Goal: Contribute content: Add original content to the website for others to see

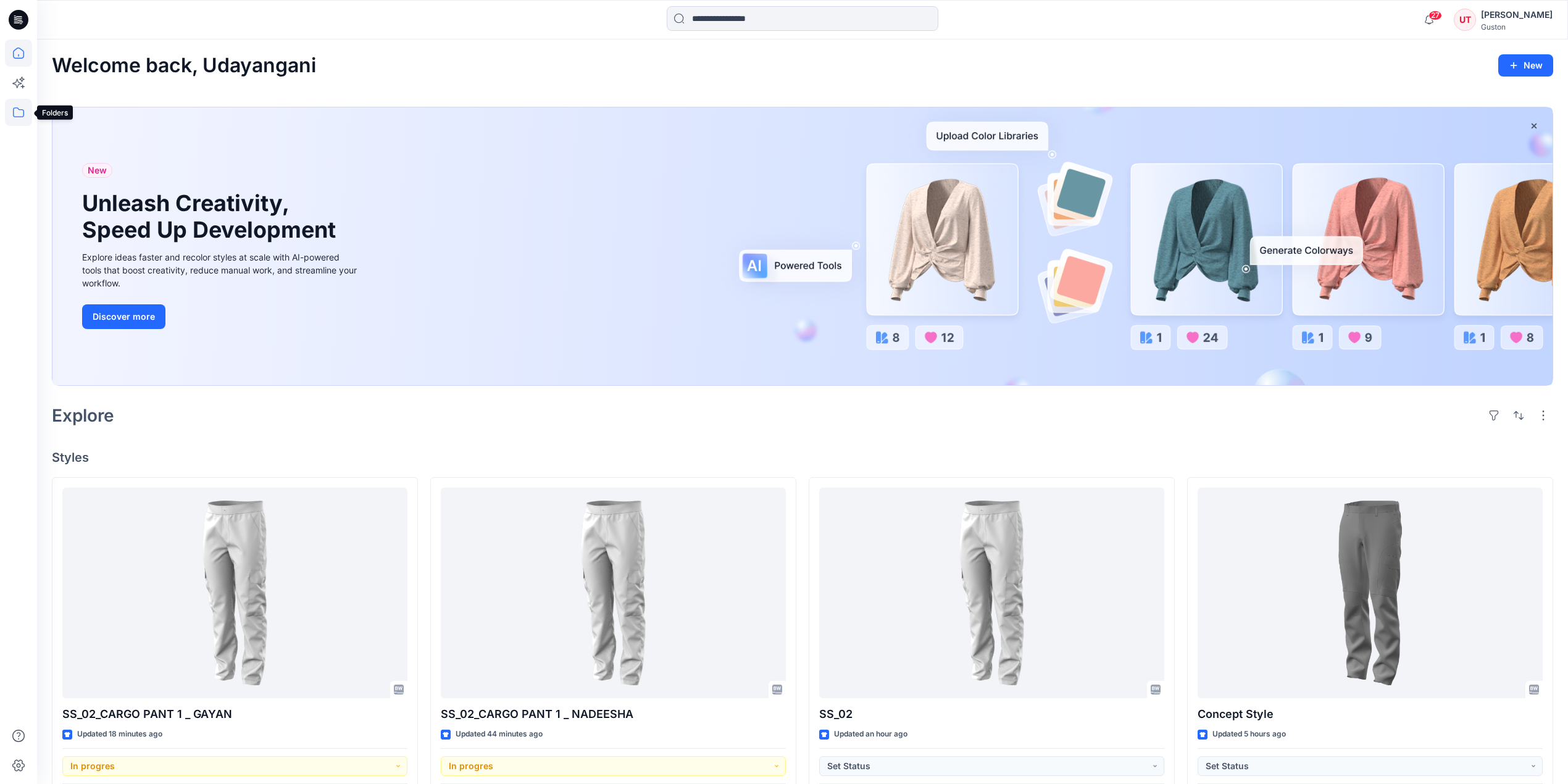
click at [25, 117] on icon at bounding box center [19, 112] width 27 height 27
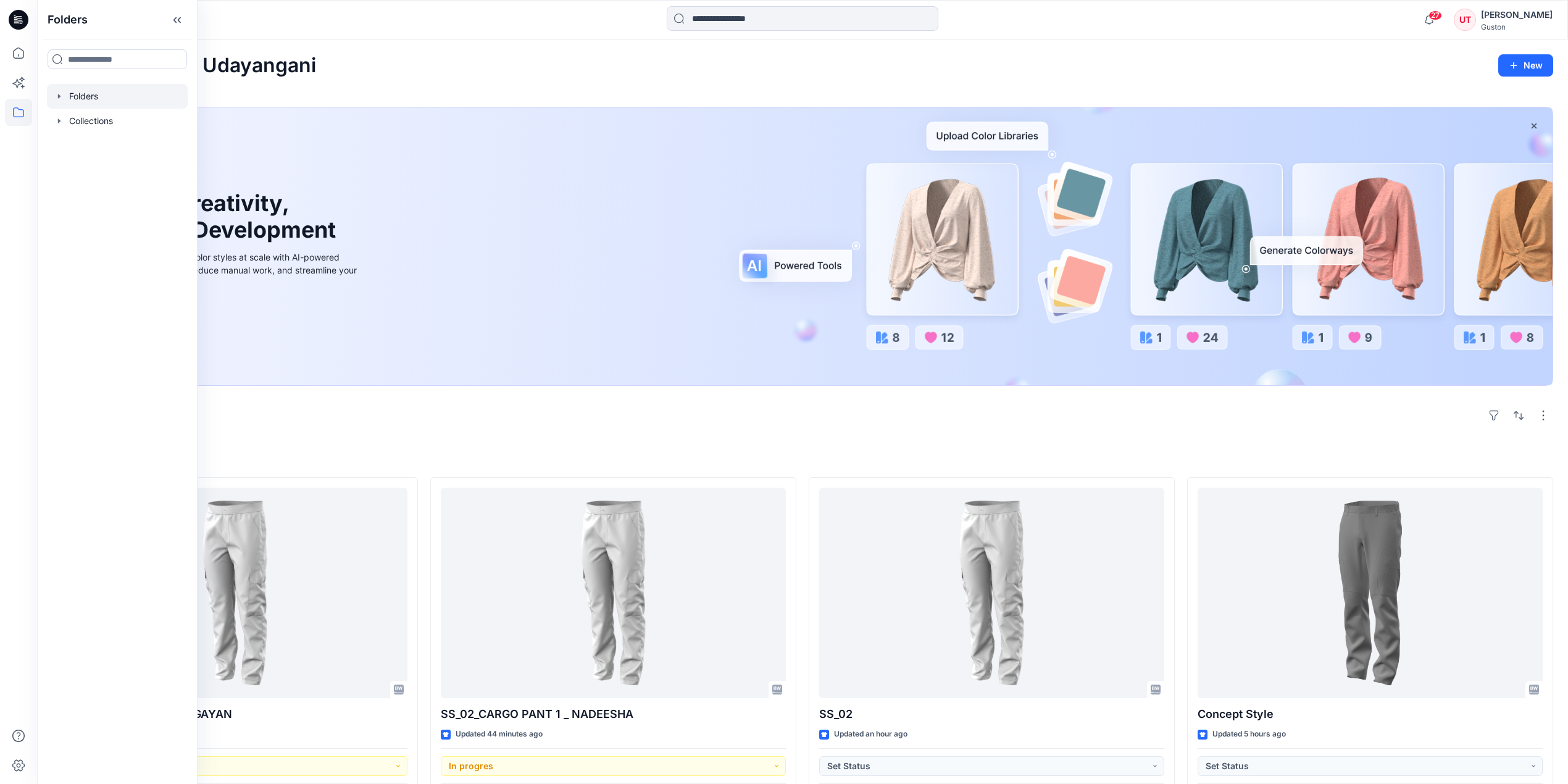
click at [92, 104] on div at bounding box center [117, 97] width 141 height 25
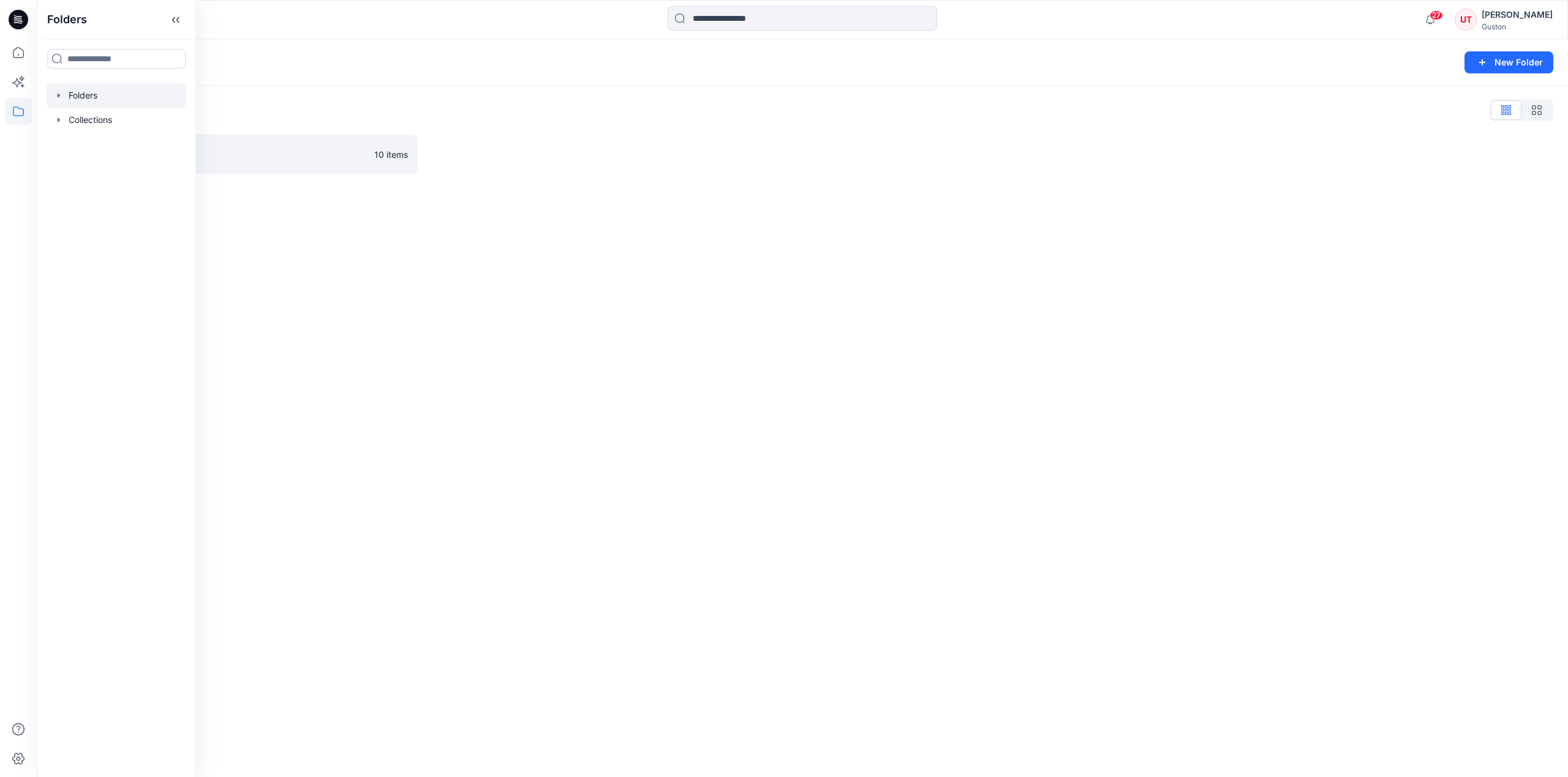
click at [252, 239] on div "Folders New Folder Folders List SL Training 2025 10 items" at bounding box center [801, 408] width 1531 height 738
click at [141, 160] on p "SL Training 2025" at bounding box center [223, 154] width 288 height 17
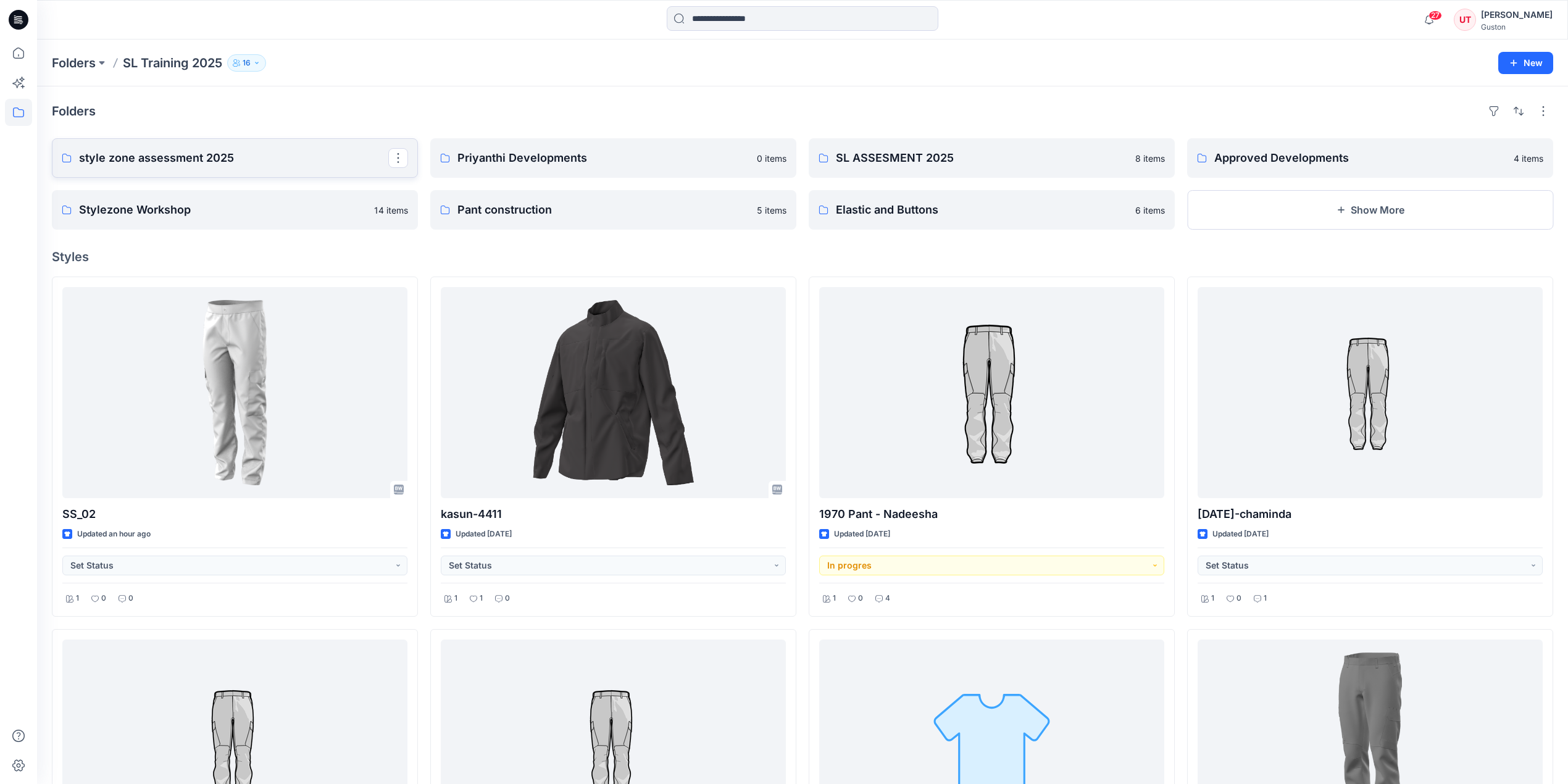
click at [248, 168] on link "style zone assessment 2025" at bounding box center [235, 158] width 366 height 40
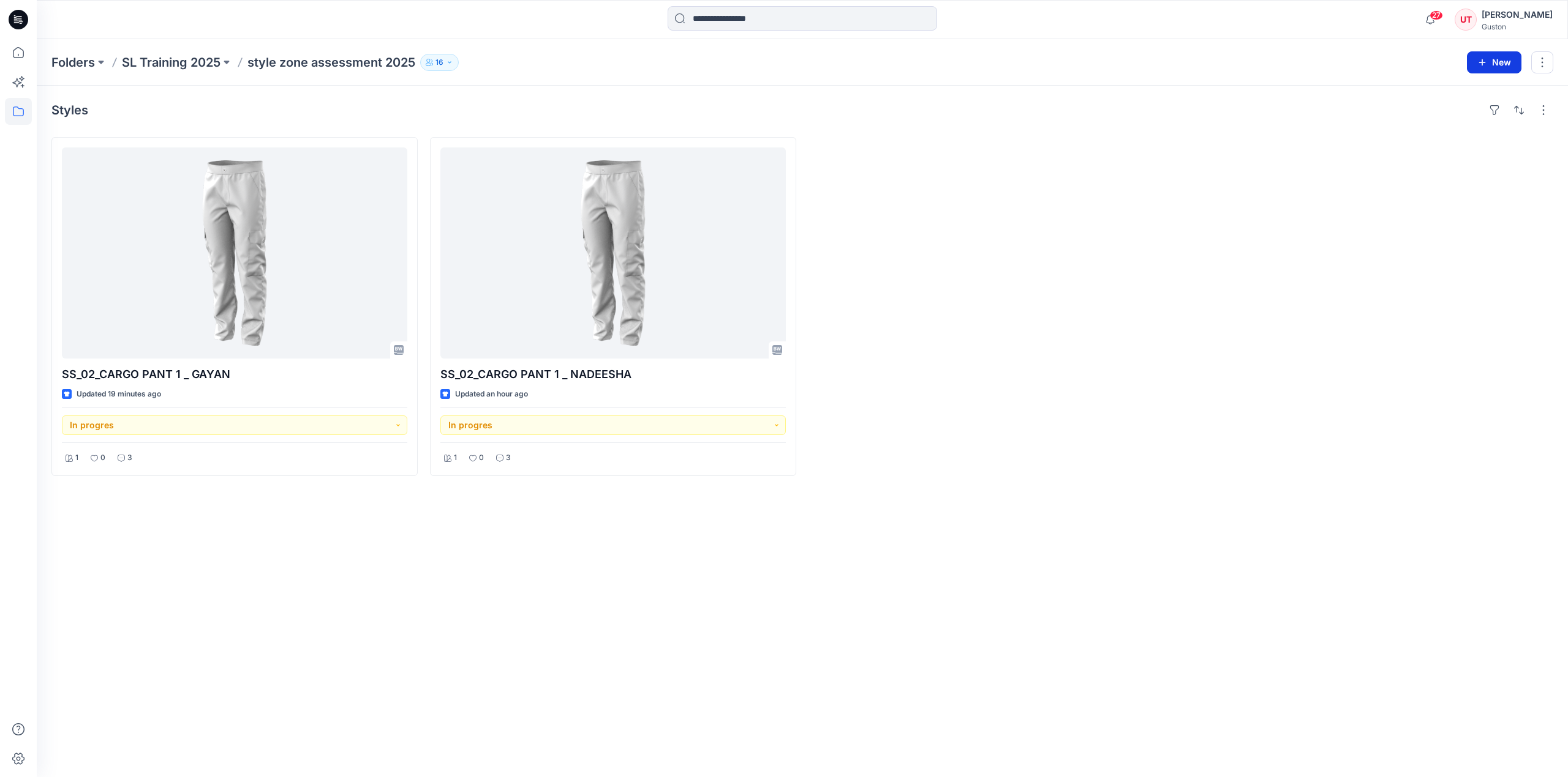
click at [1490, 62] on button "New" at bounding box center [1493, 62] width 54 height 22
click at [1462, 89] on p "New Style" at bounding box center [1456, 93] width 41 height 15
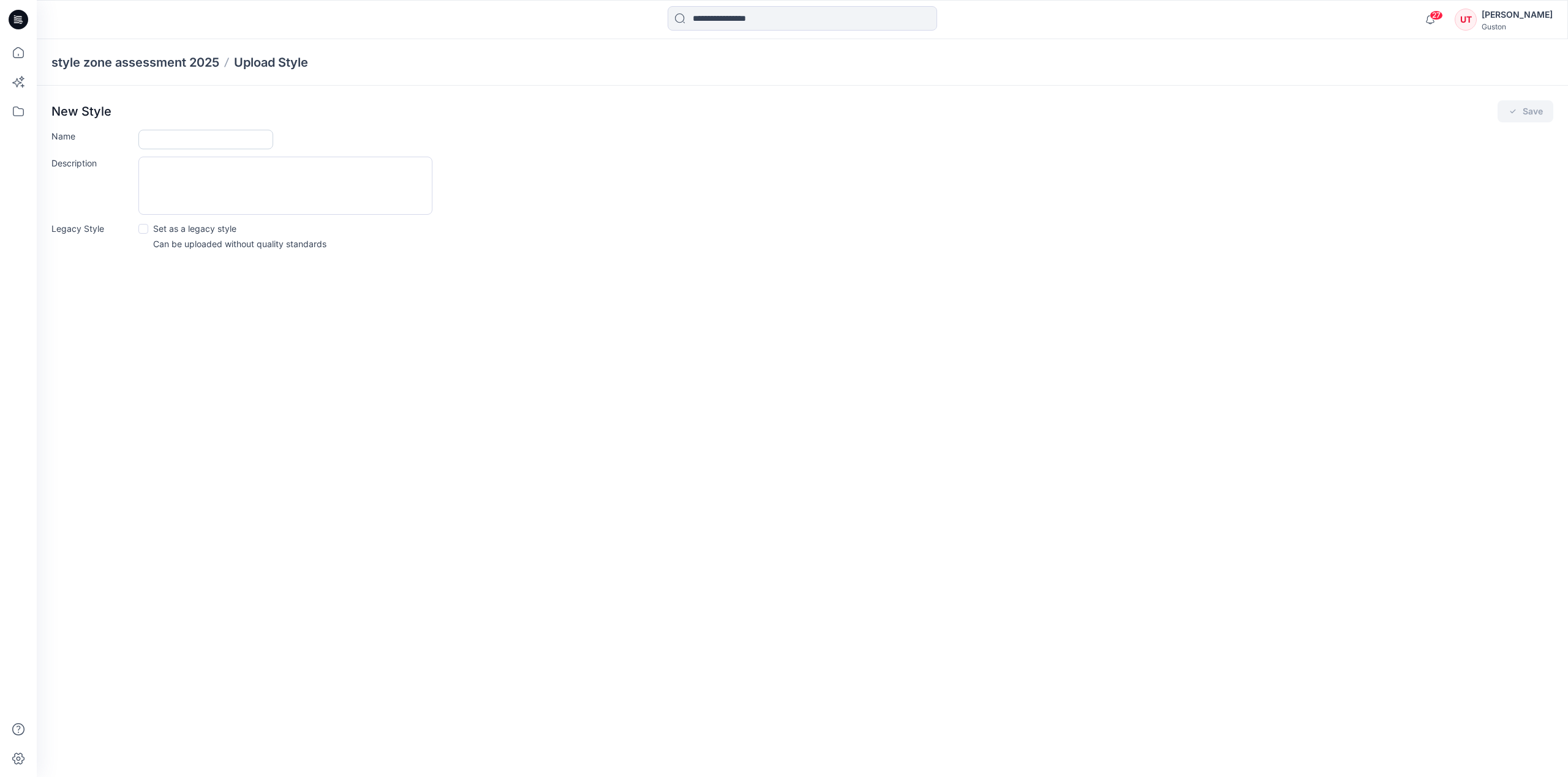
click at [219, 138] on input "Name" at bounding box center [205, 140] width 134 height 20
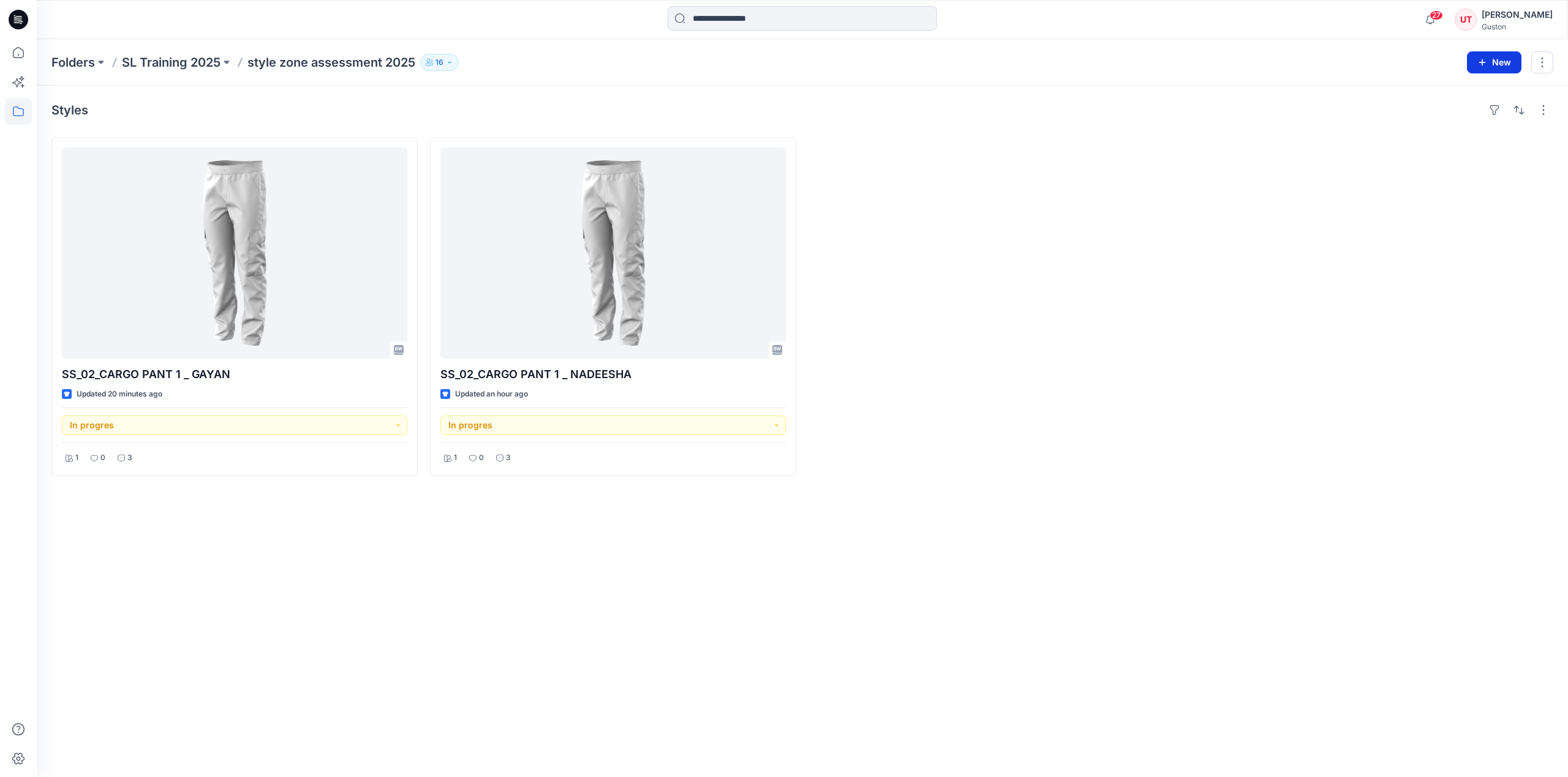
click at [1474, 67] on button "New" at bounding box center [1493, 62] width 54 height 22
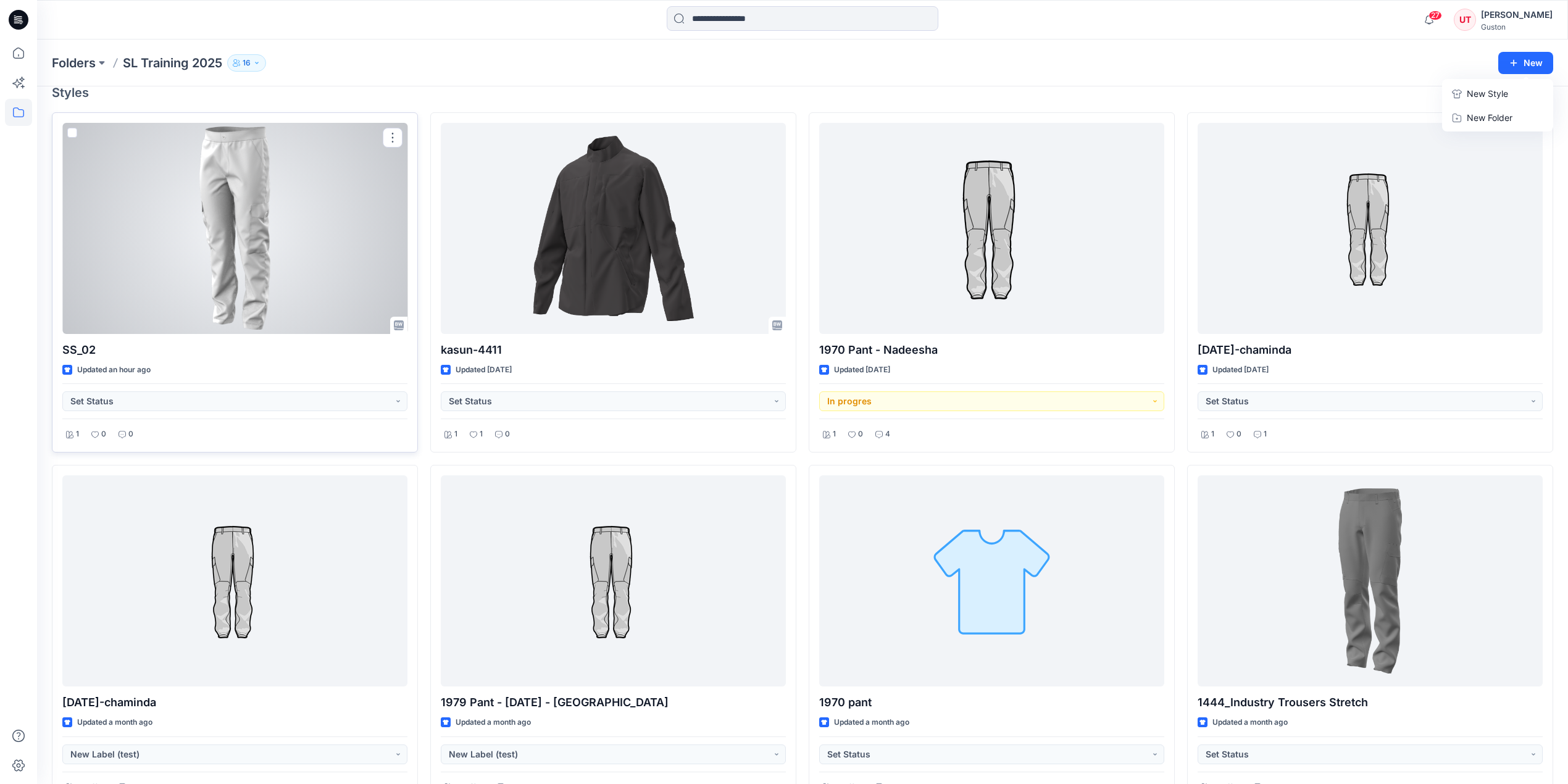
click at [284, 221] on div at bounding box center [234, 228] width 345 height 211
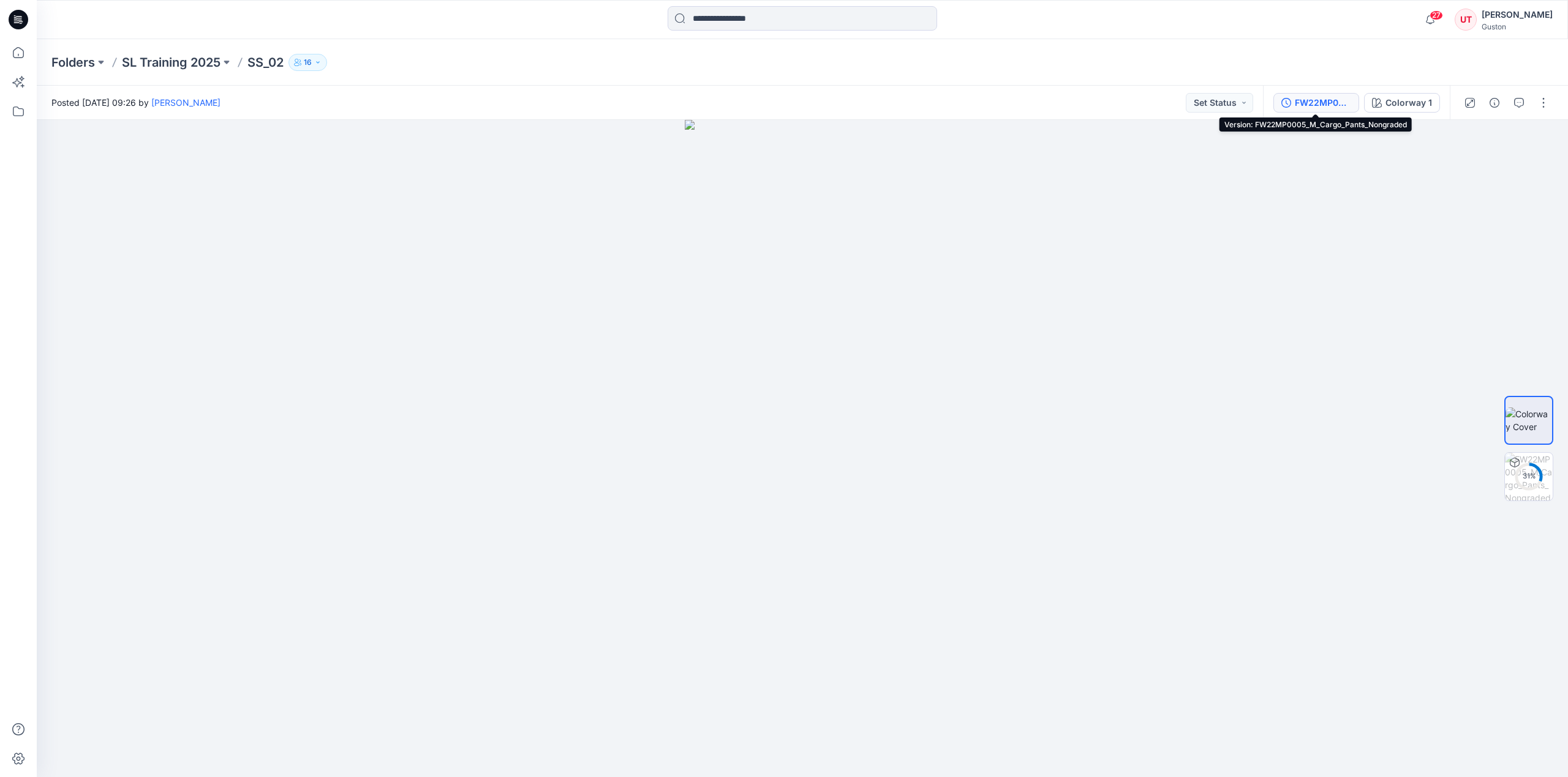
click at [1321, 104] on div "FW22MP0005_M_Cargo_Pants_Nongraded" at bounding box center [1322, 102] width 56 height 13
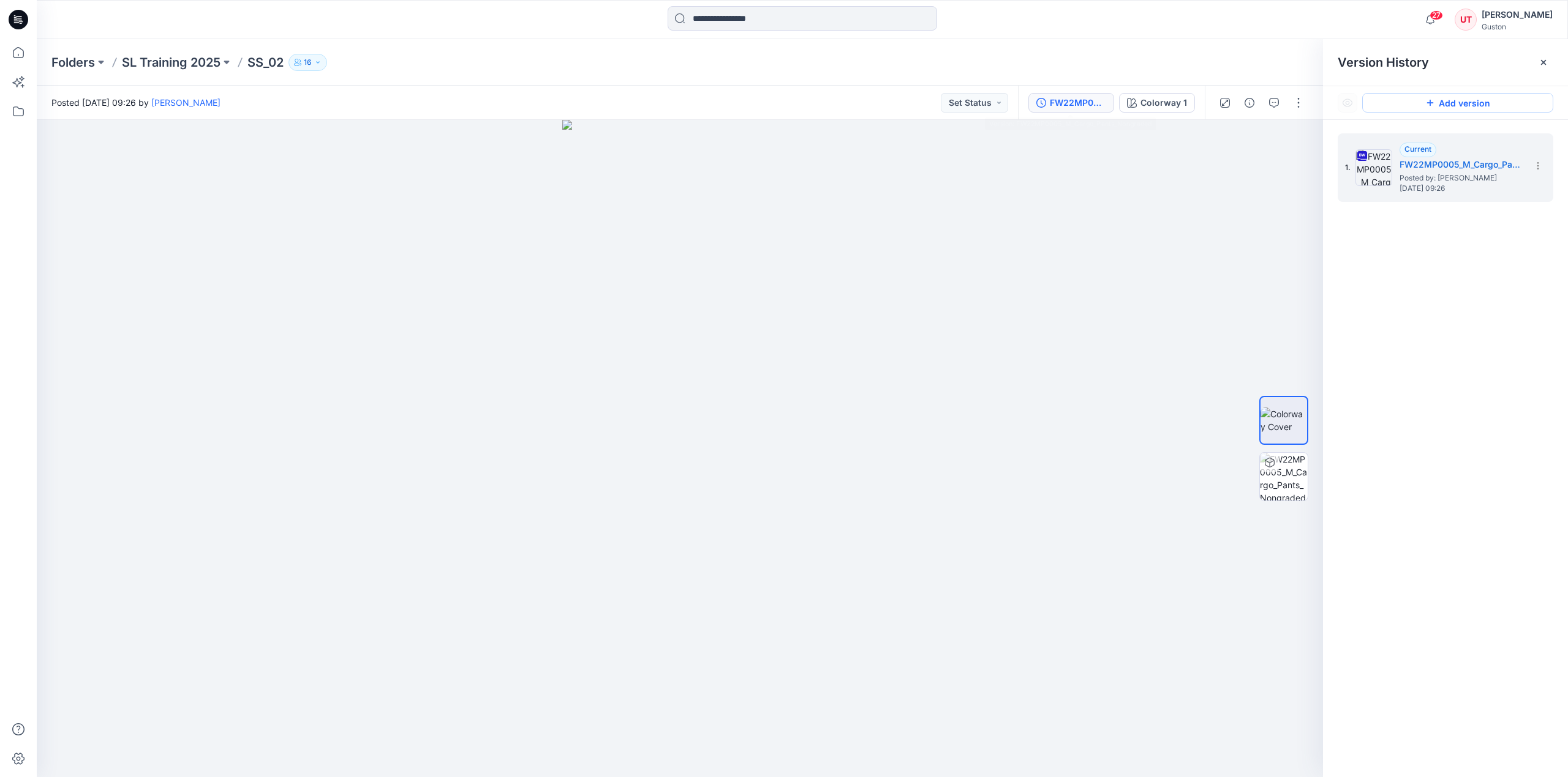
click at [1443, 104] on button "Add version" at bounding box center [1458, 103] width 191 height 20
click at [1442, 101] on button "Add version" at bounding box center [1458, 103] width 191 height 20
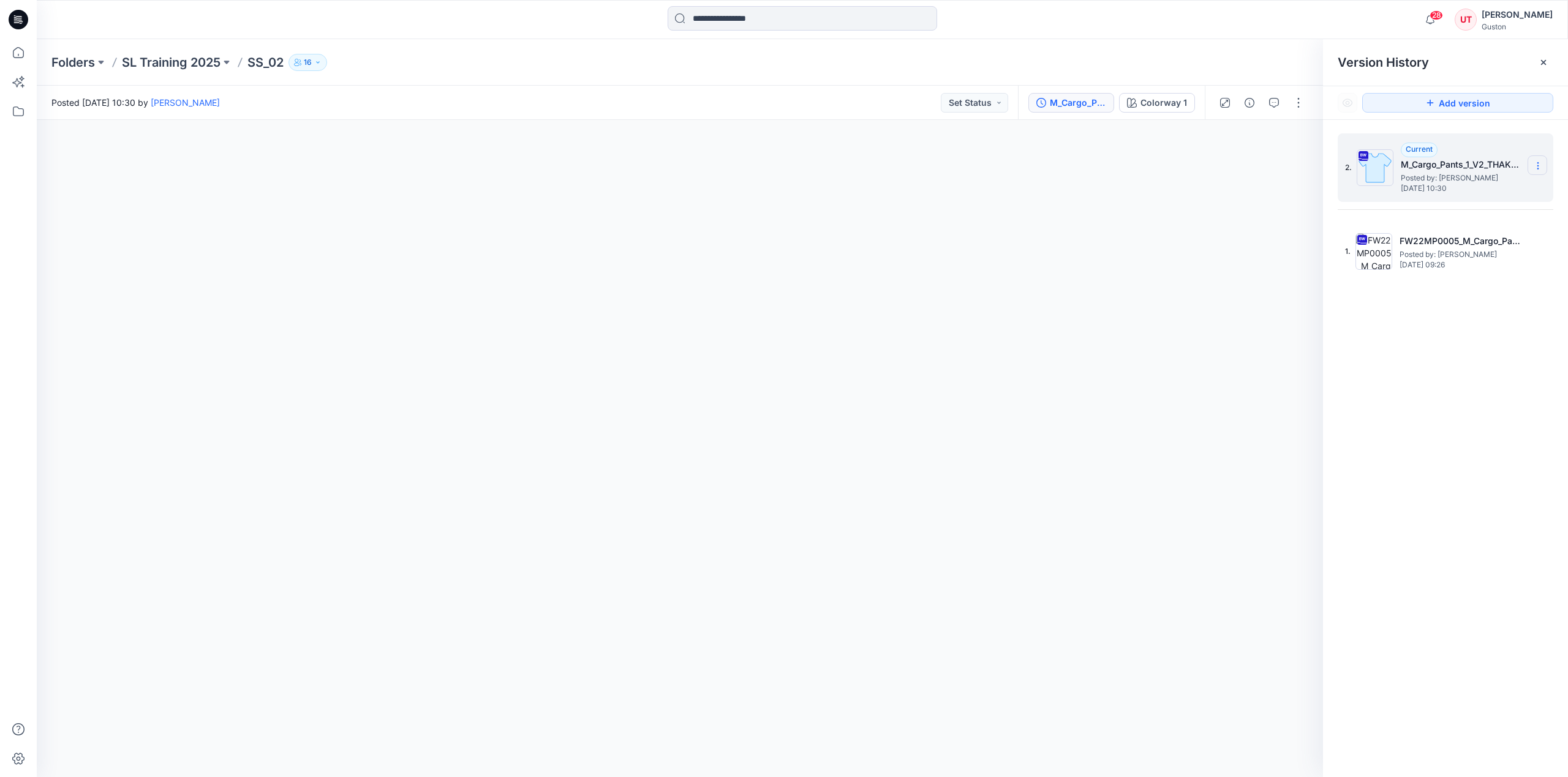
click at [1540, 167] on icon at bounding box center [1538, 166] width 10 height 10
click at [1449, 265] on span "Delete Version" at bounding box center [1453, 269] width 57 height 15
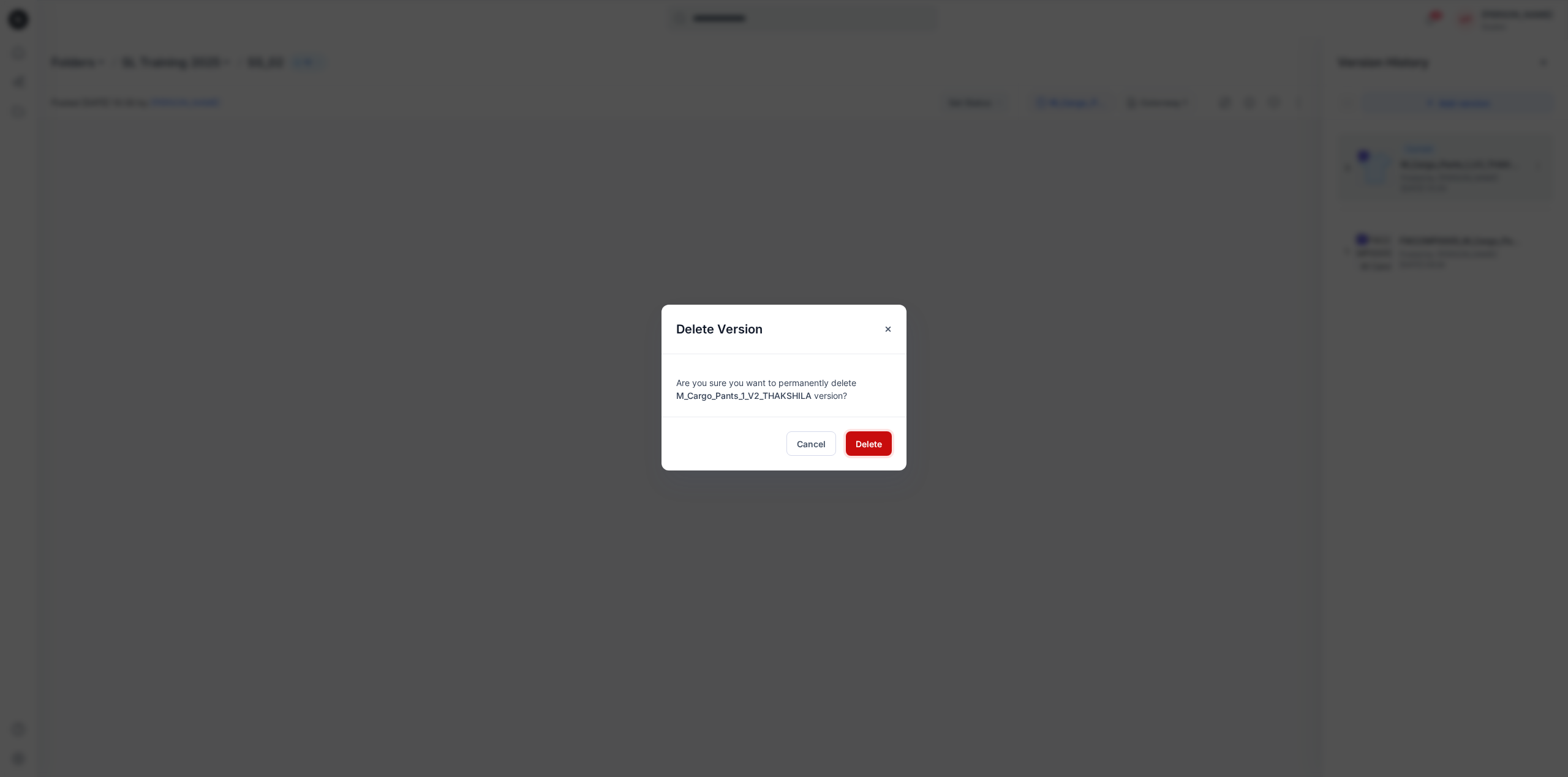
click at [867, 438] on span "Delete" at bounding box center [869, 444] width 27 height 12
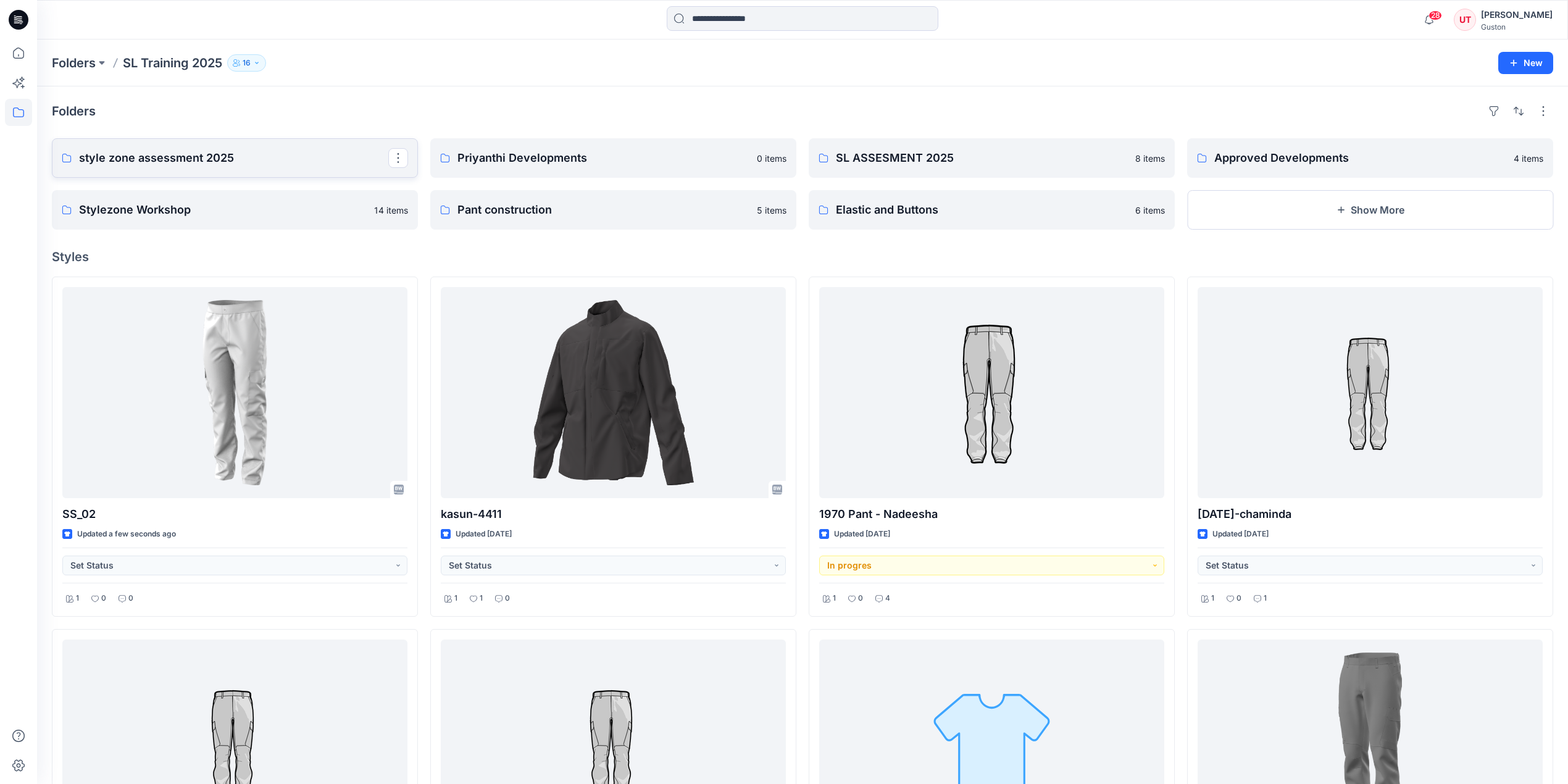
click at [159, 166] on p "style zone assessment 2025" at bounding box center [233, 157] width 310 height 17
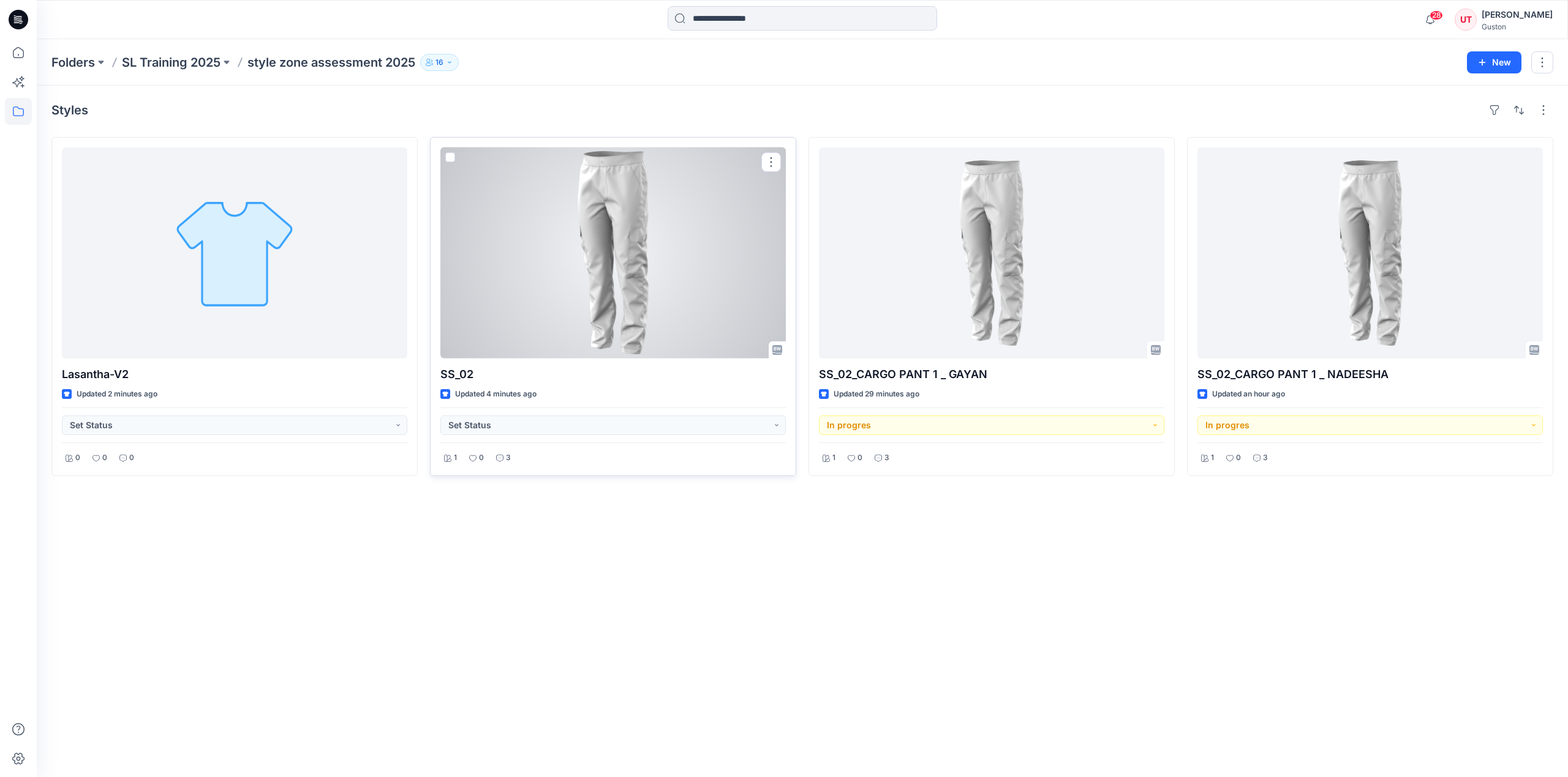
click at [681, 285] on div at bounding box center [613, 253] width 345 height 211
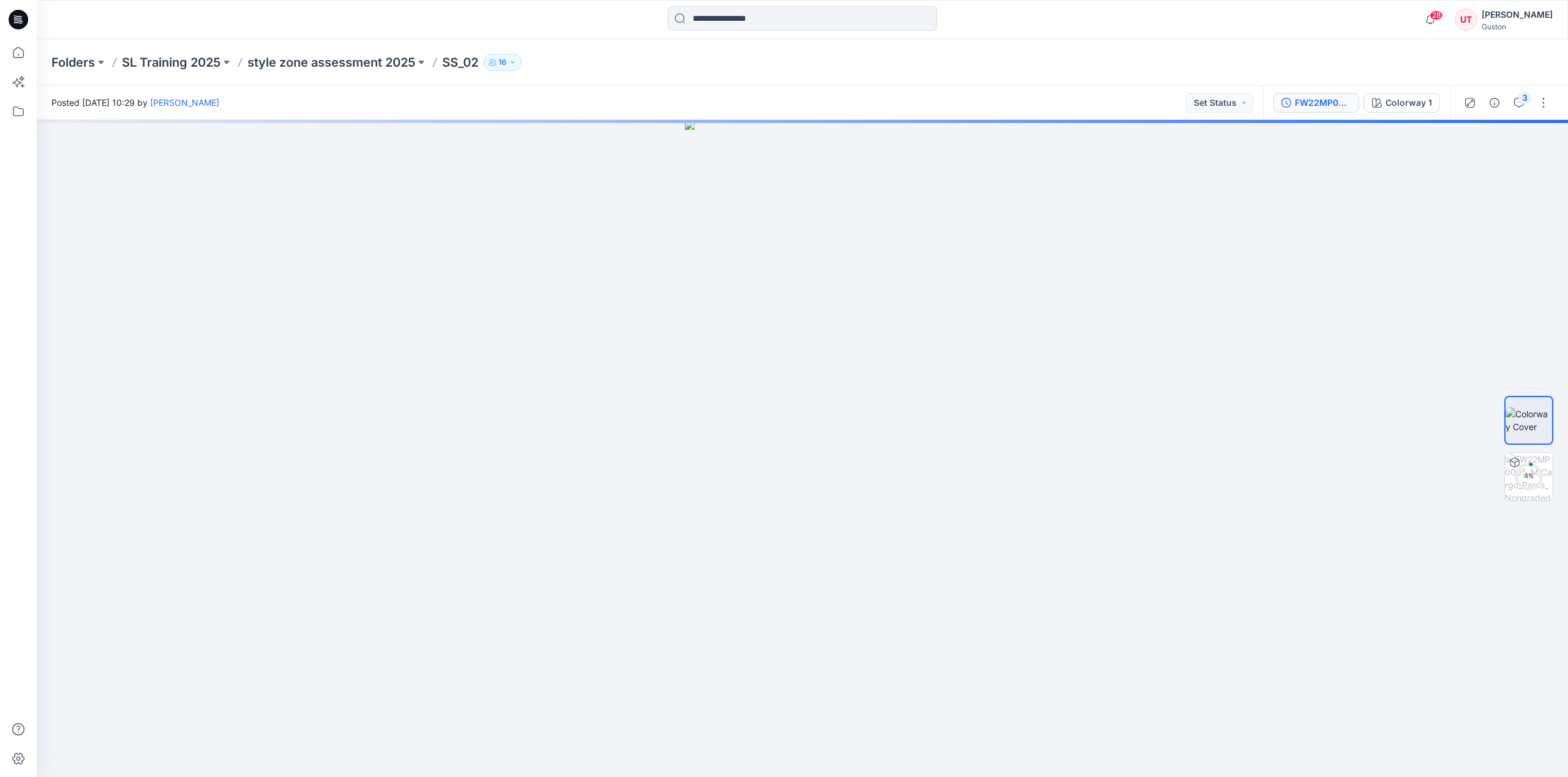
click at [1320, 107] on div "FW22MP0005_M_Cargo_Pants_Nongraded" at bounding box center [1322, 102] width 56 height 13
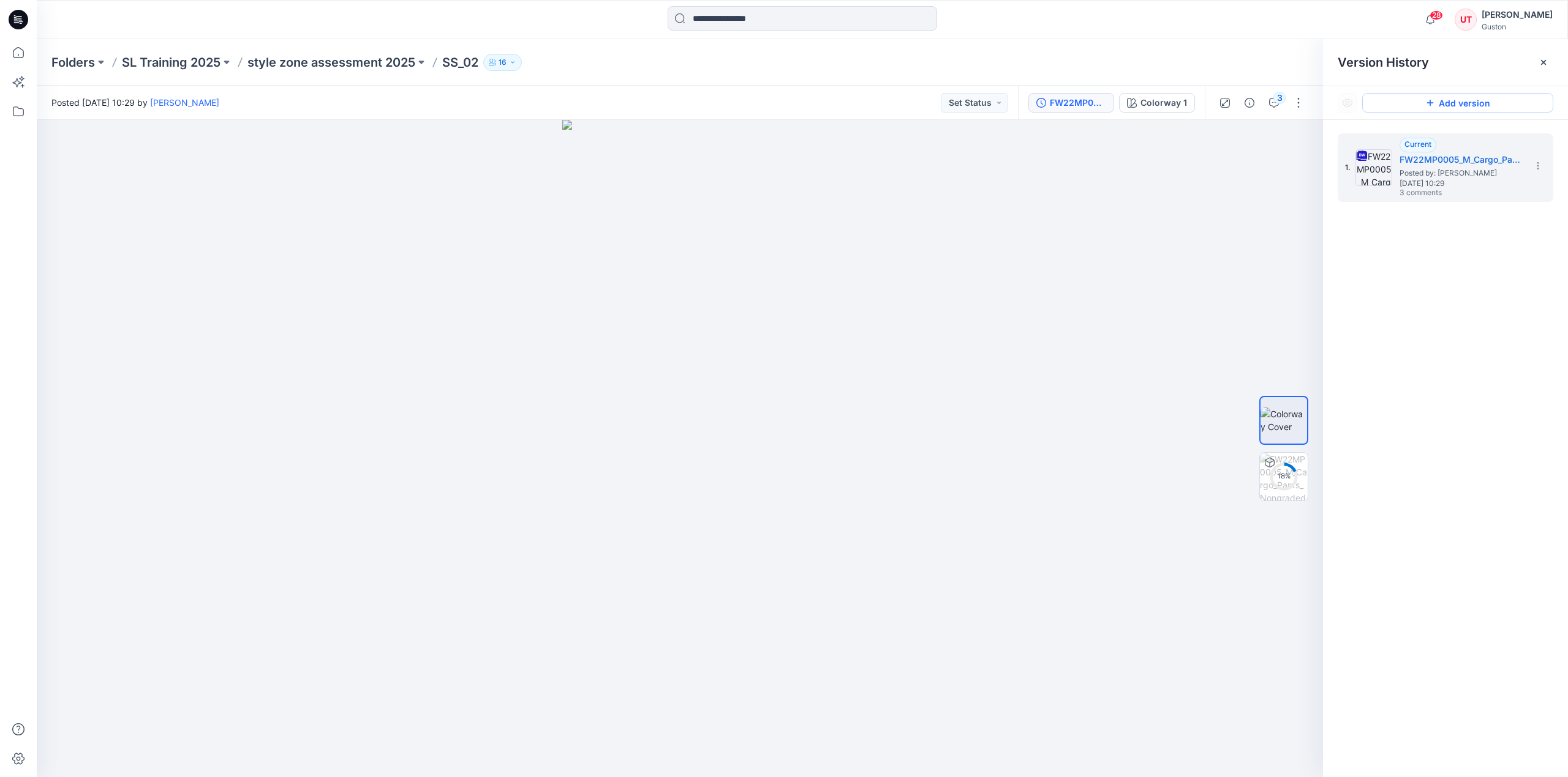
click at [1433, 103] on icon at bounding box center [1431, 103] width 7 height 7
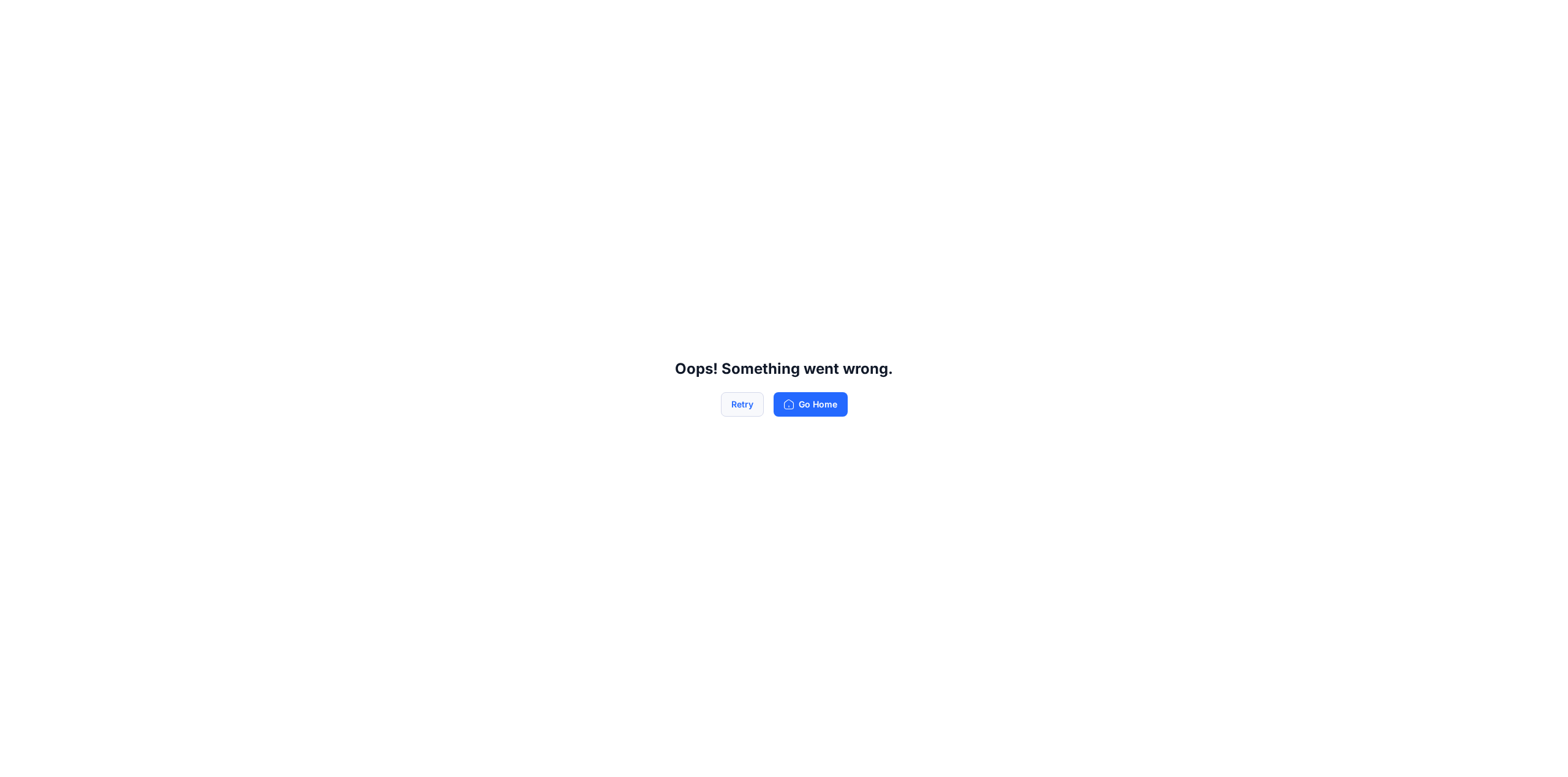
click at [750, 408] on button "Retry" at bounding box center [743, 405] width 43 height 25
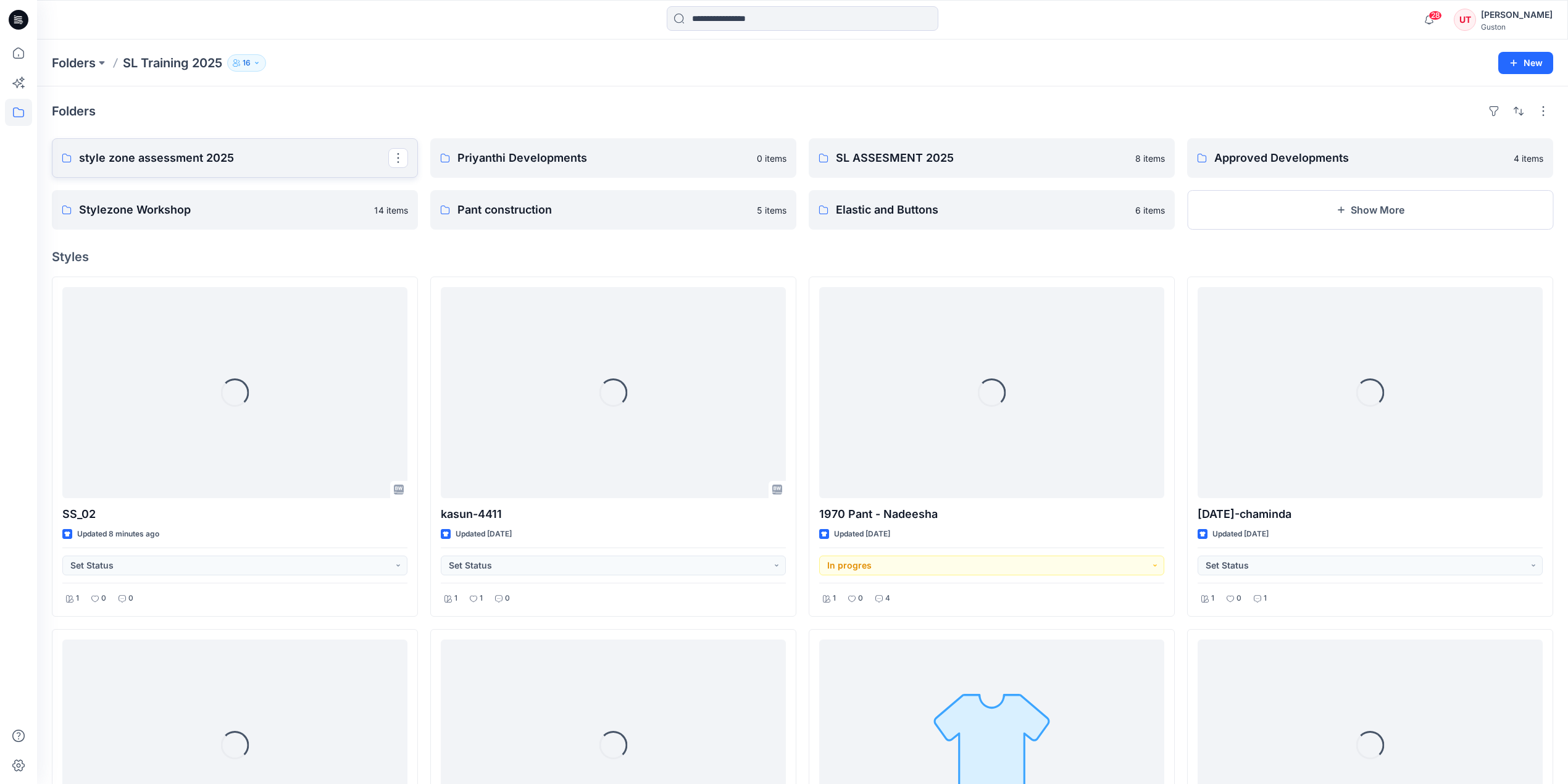
click at [181, 154] on p "style zone assessment 2025" at bounding box center [233, 157] width 310 height 17
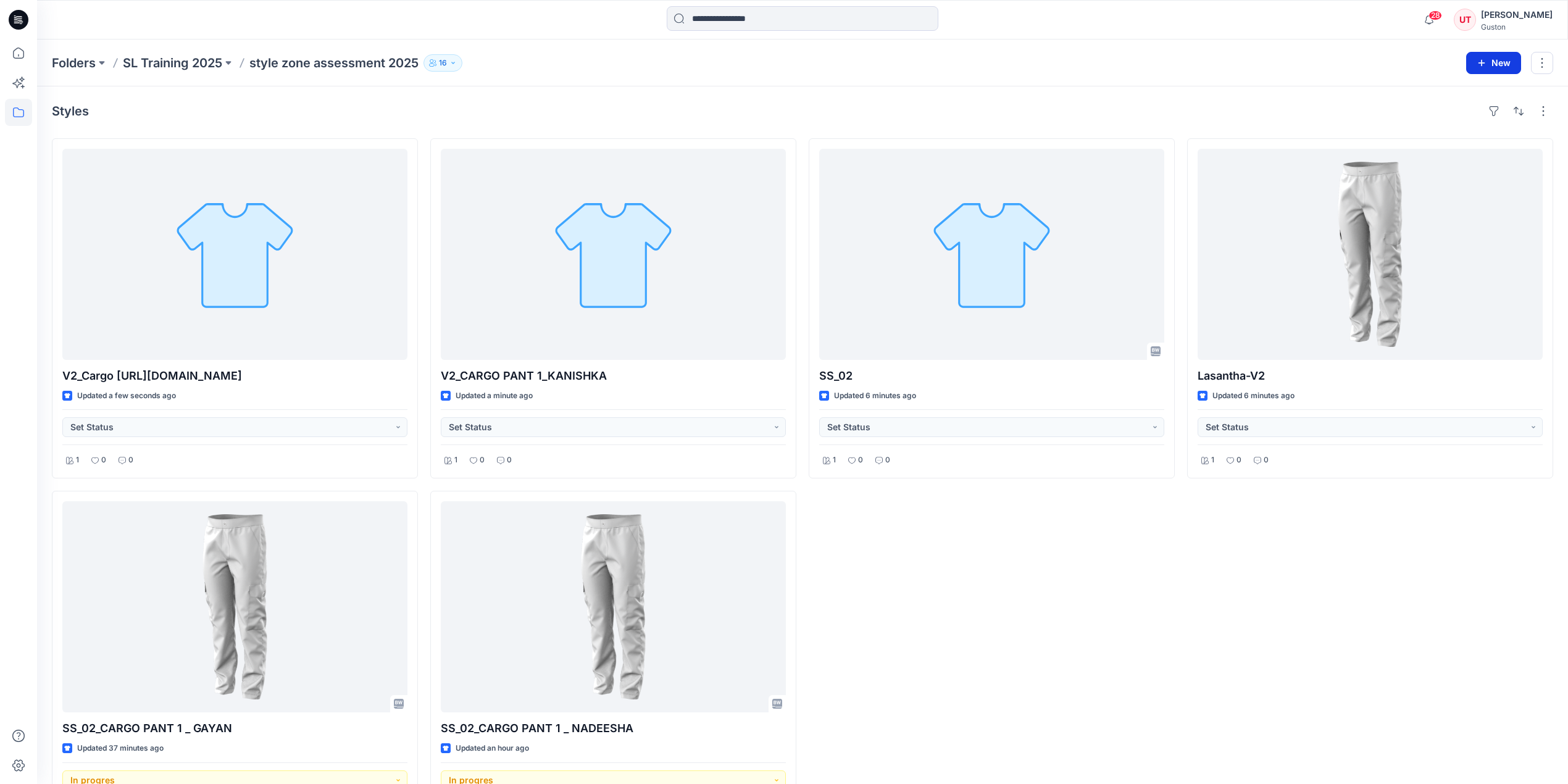
click at [1480, 60] on icon "button" at bounding box center [1481, 63] width 10 height 10
click at [1454, 92] on p "New Style" at bounding box center [1455, 93] width 41 height 15
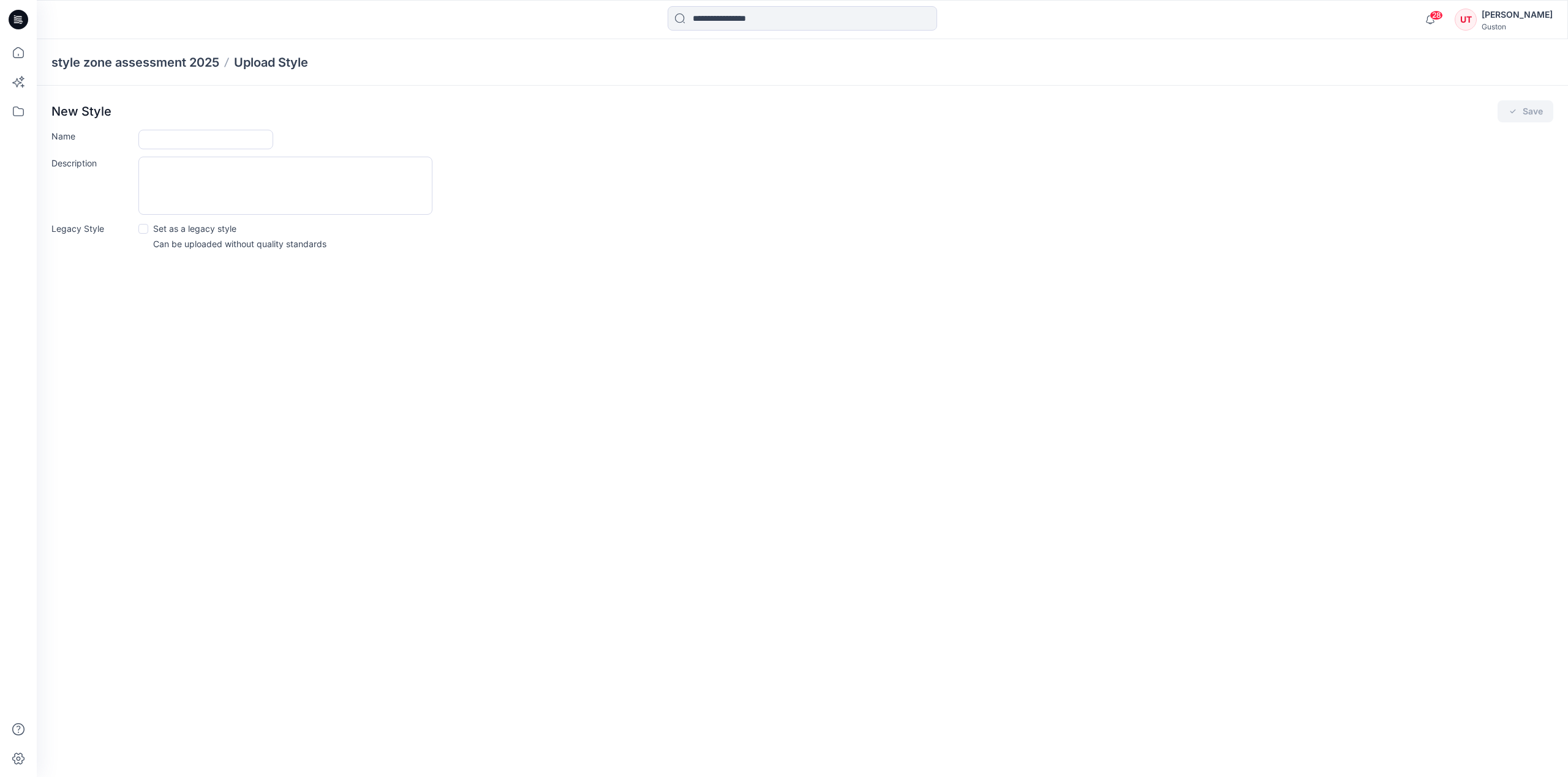
click at [221, 150] on form "Name Description Legacy Style Set as a legacy style Can be uploaded without qua…" at bounding box center [802, 190] width 1501 height 120
click at [223, 144] on input "Name" at bounding box center [205, 140] width 134 height 20
click at [262, 454] on div "style zone assessment 2025 Upload Style New Style Save Name Description Legacy …" at bounding box center [801, 408] width 1531 height 738
click at [231, 144] on input "Name" at bounding box center [205, 140] width 134 height 20
paste input "**********"
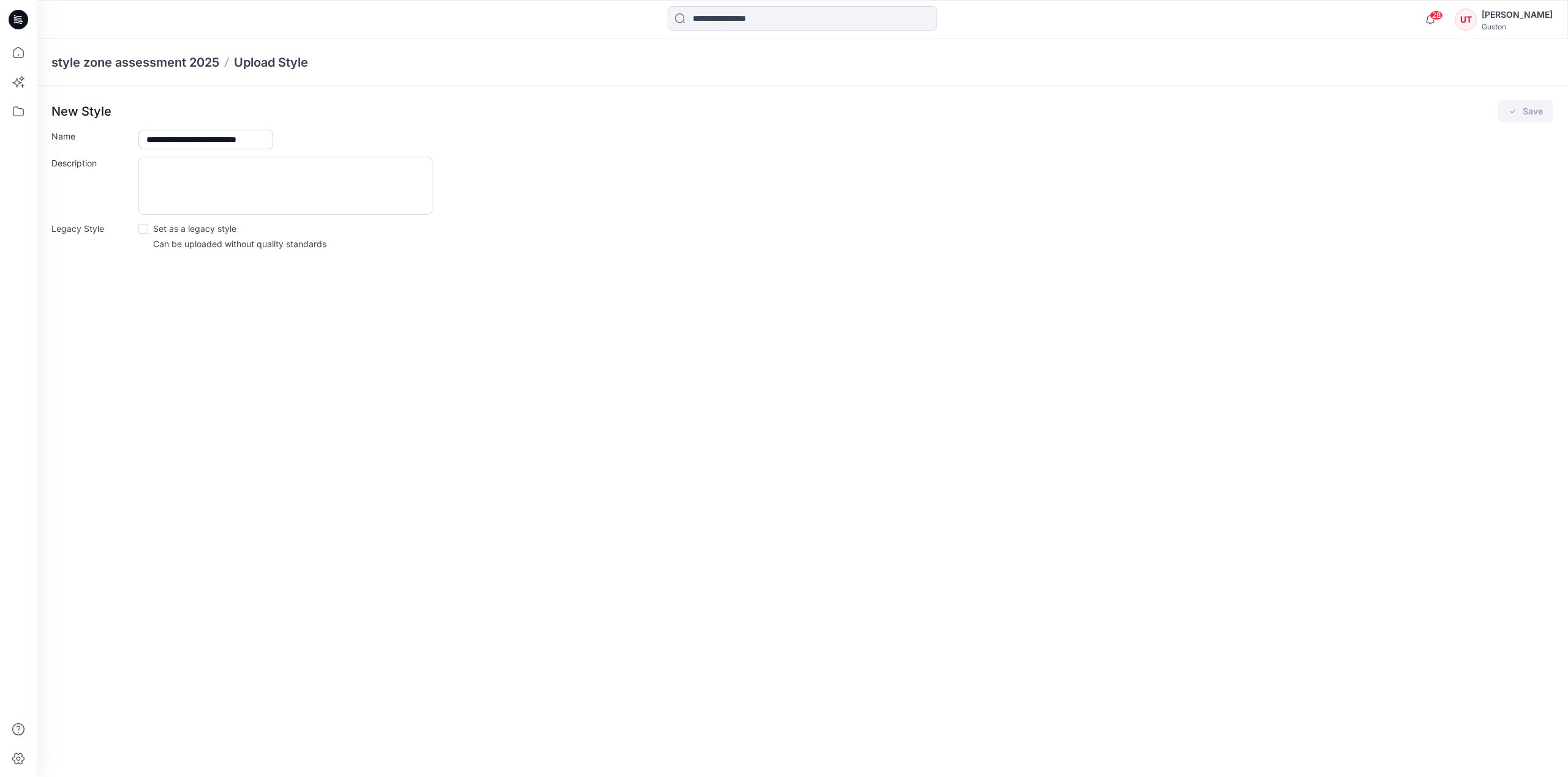
scroll to position [0, 20]
type input "**********"
click at [141, 229] on span at bounding box center [142, 229] width 10 height 10
click at [1515, 118] on button "Save" at bounding box center [1525, 111] width 56 height 22
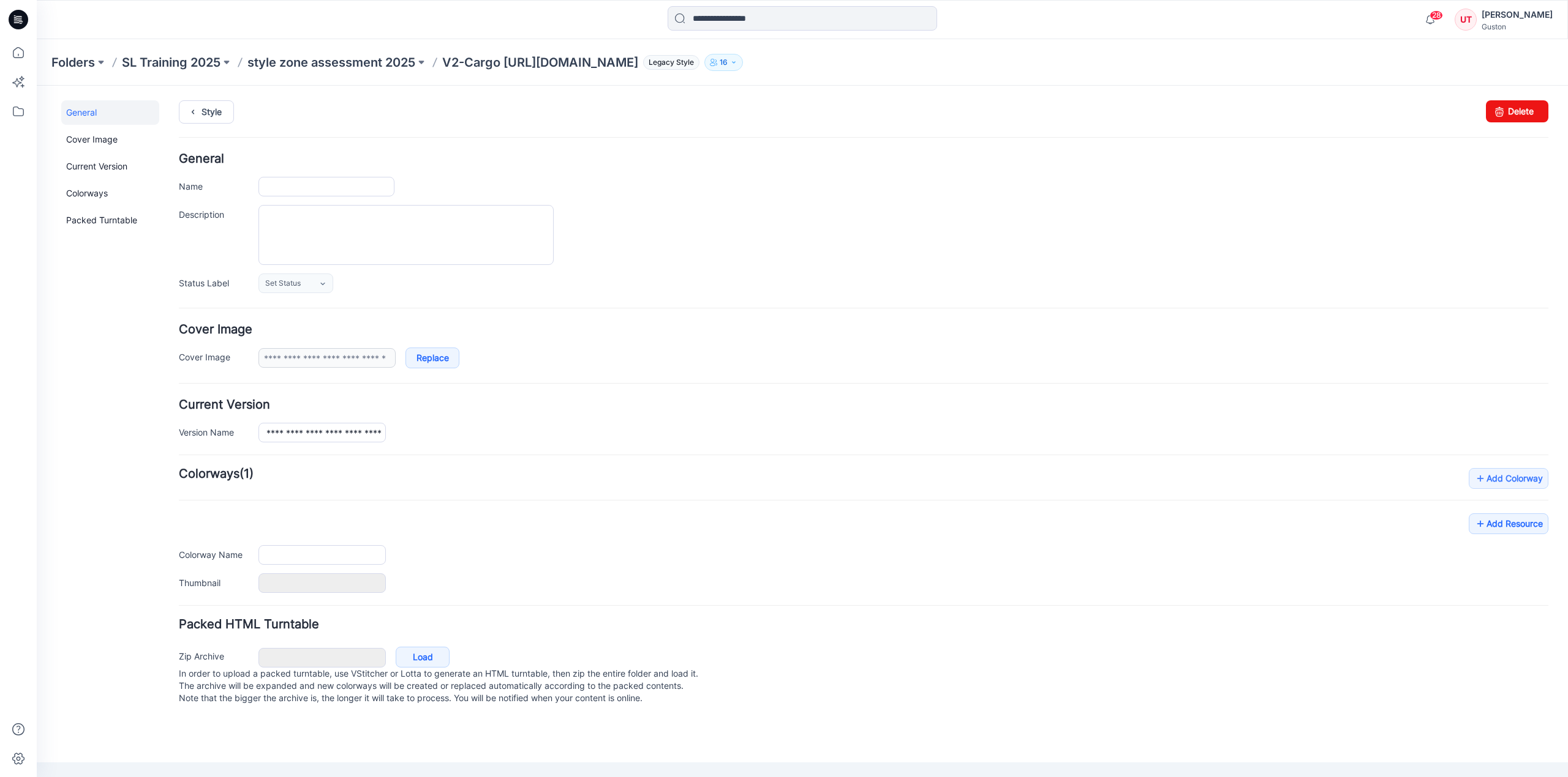
type input "**********"
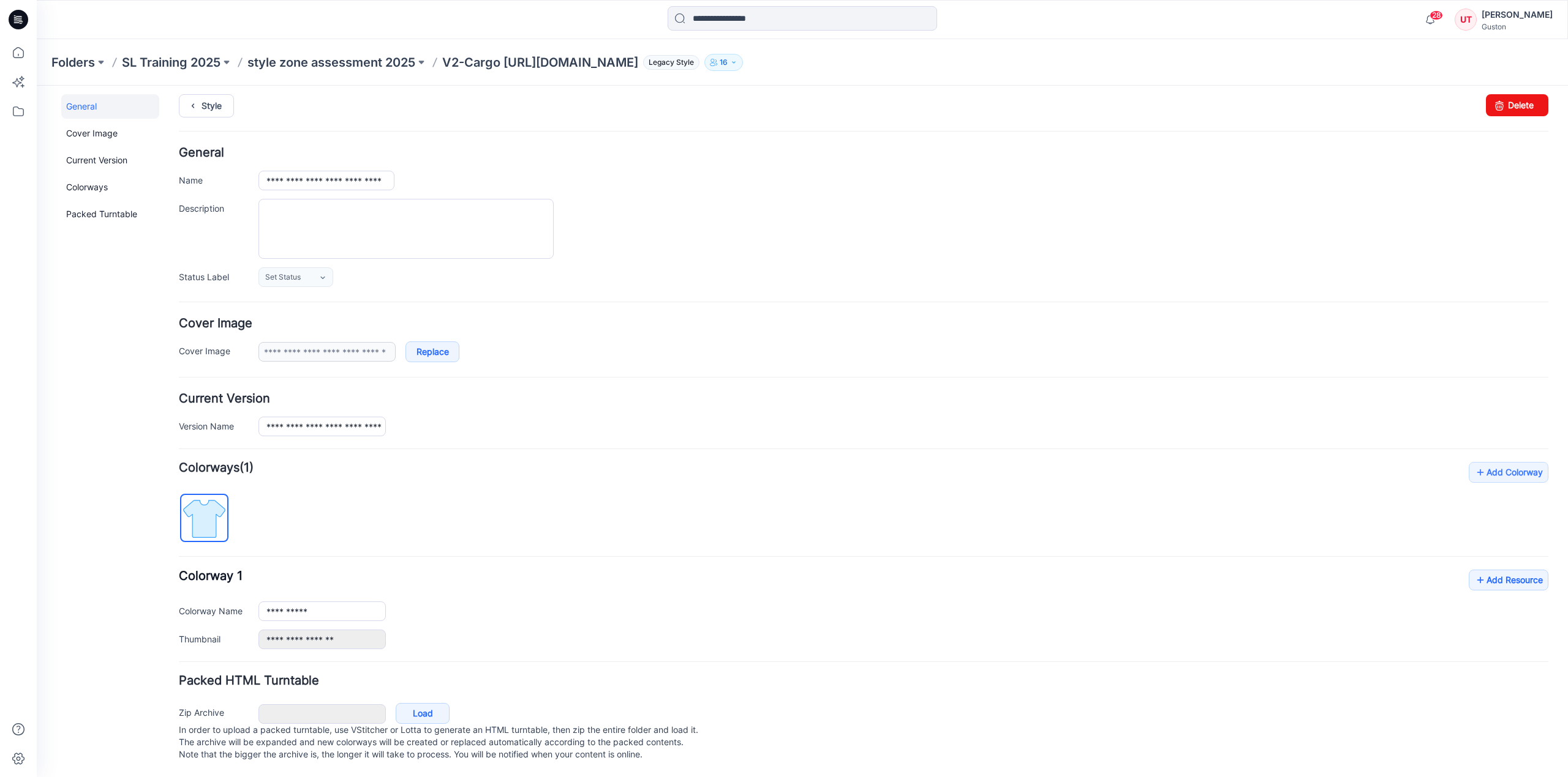
scroll to position [23, 0]
click at [1475, 571] on icon at bounding box center [1481, 580] width 12 height 20
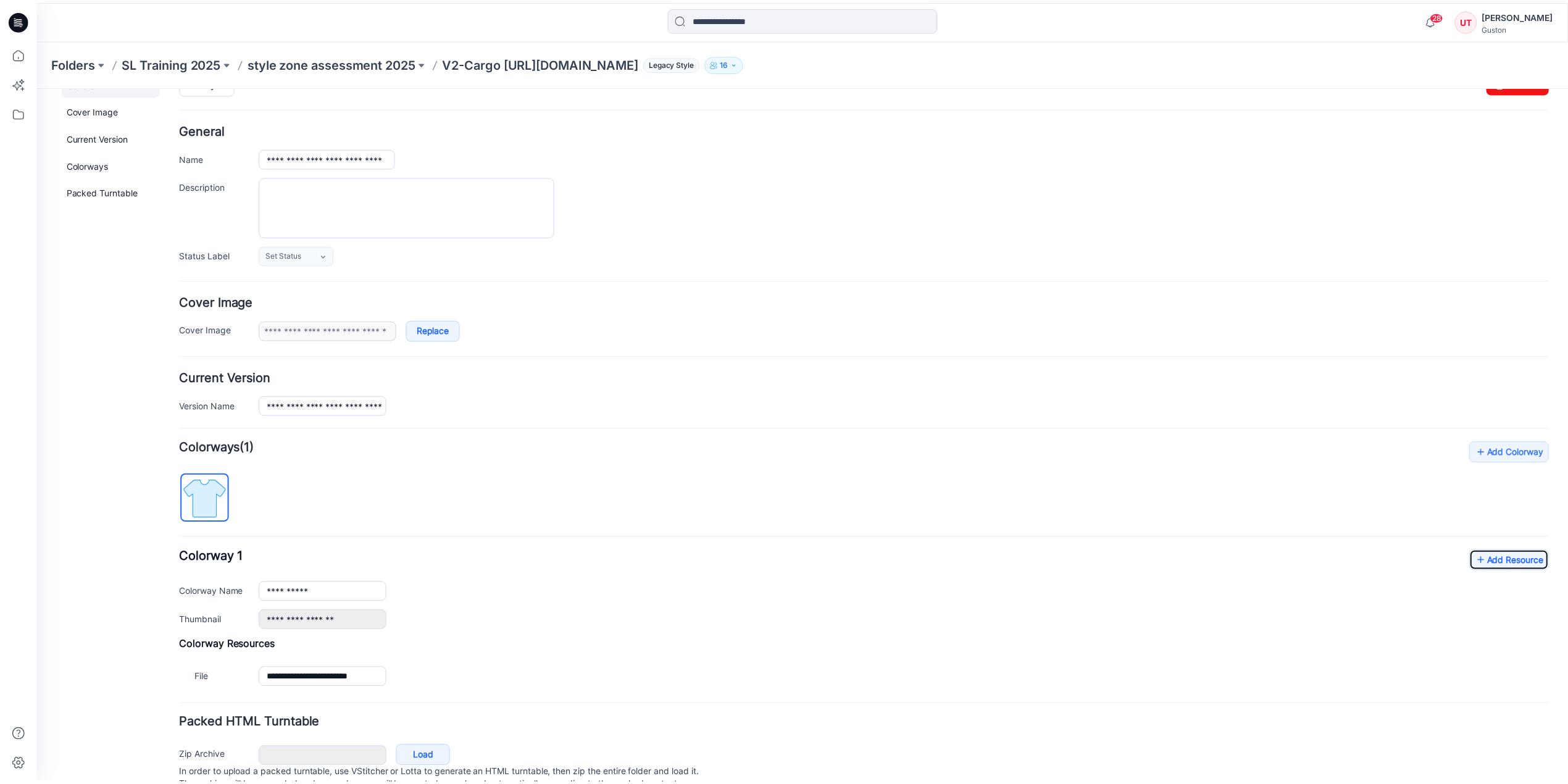
scroll to position [0, 0]
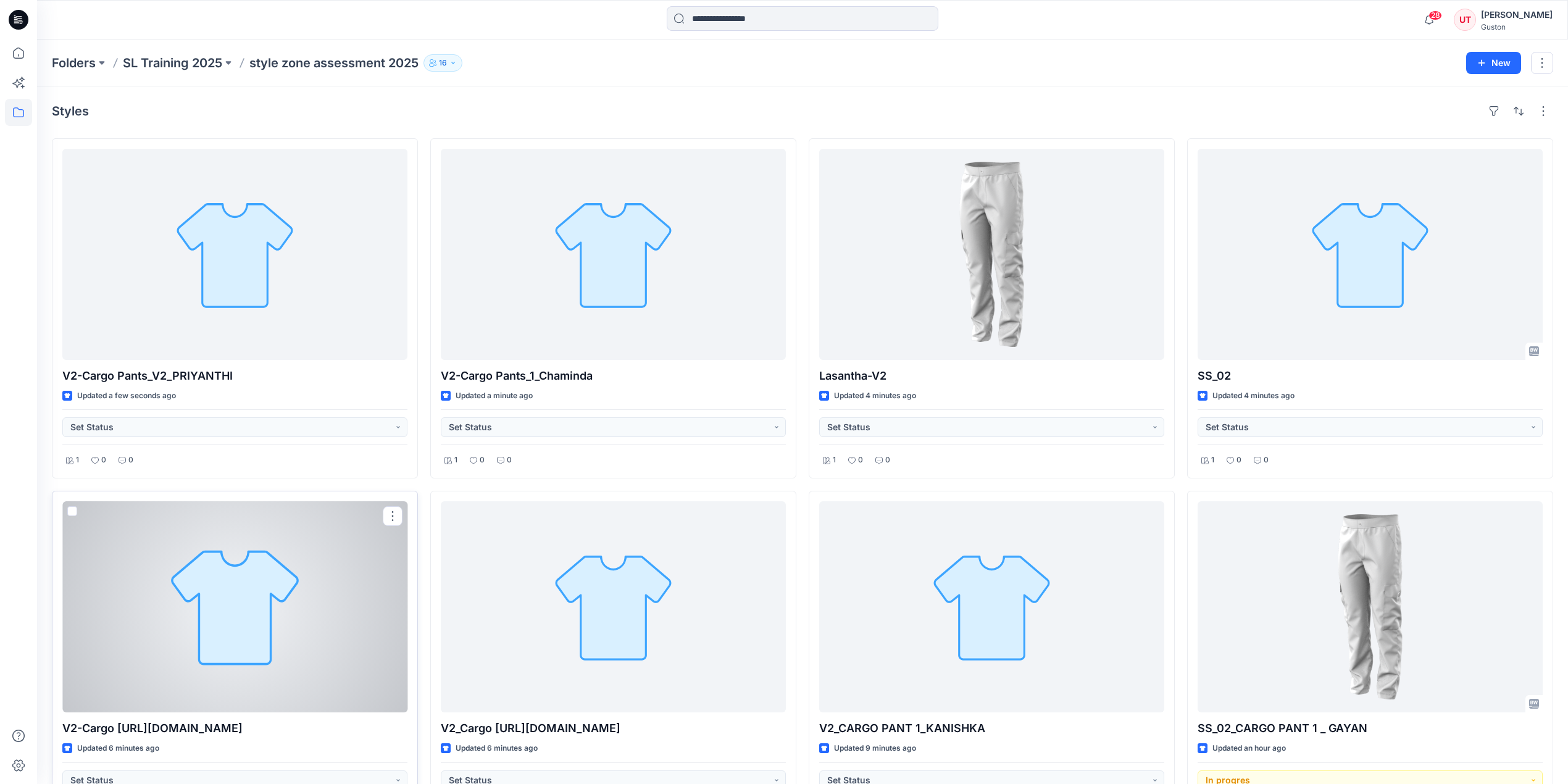
click at [310, 641] on div at bounding box center [234, 606] width 345 height 211
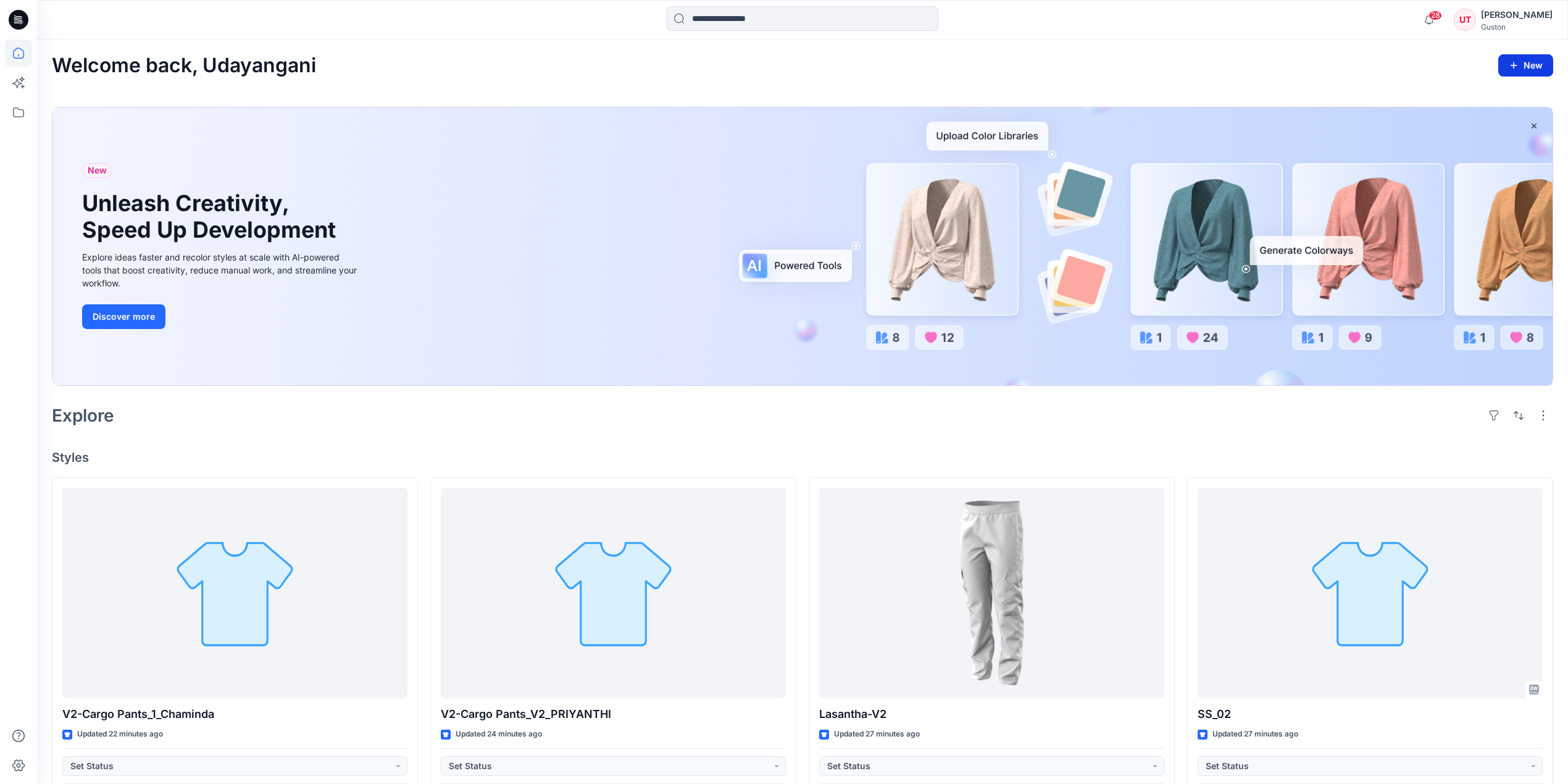
click at [1527, 68] on button "New" at bounding box center [1525, 66] width 55 height 22
click at [16, 108] on icon at bounding box center [18, 112] width 11 height 10
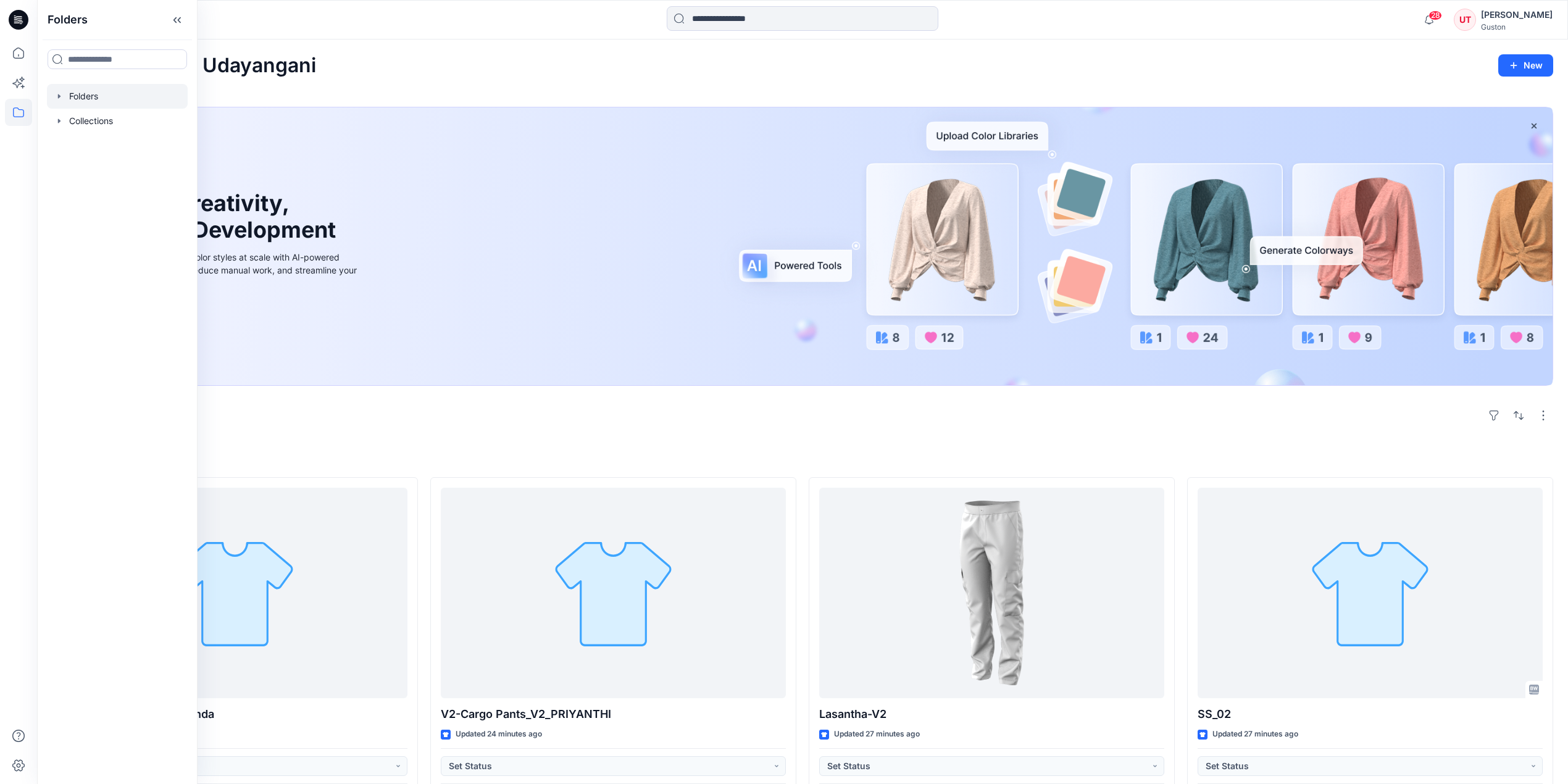
click at [108, 102] on div at bounding box center [117, 97] width 141 height 25
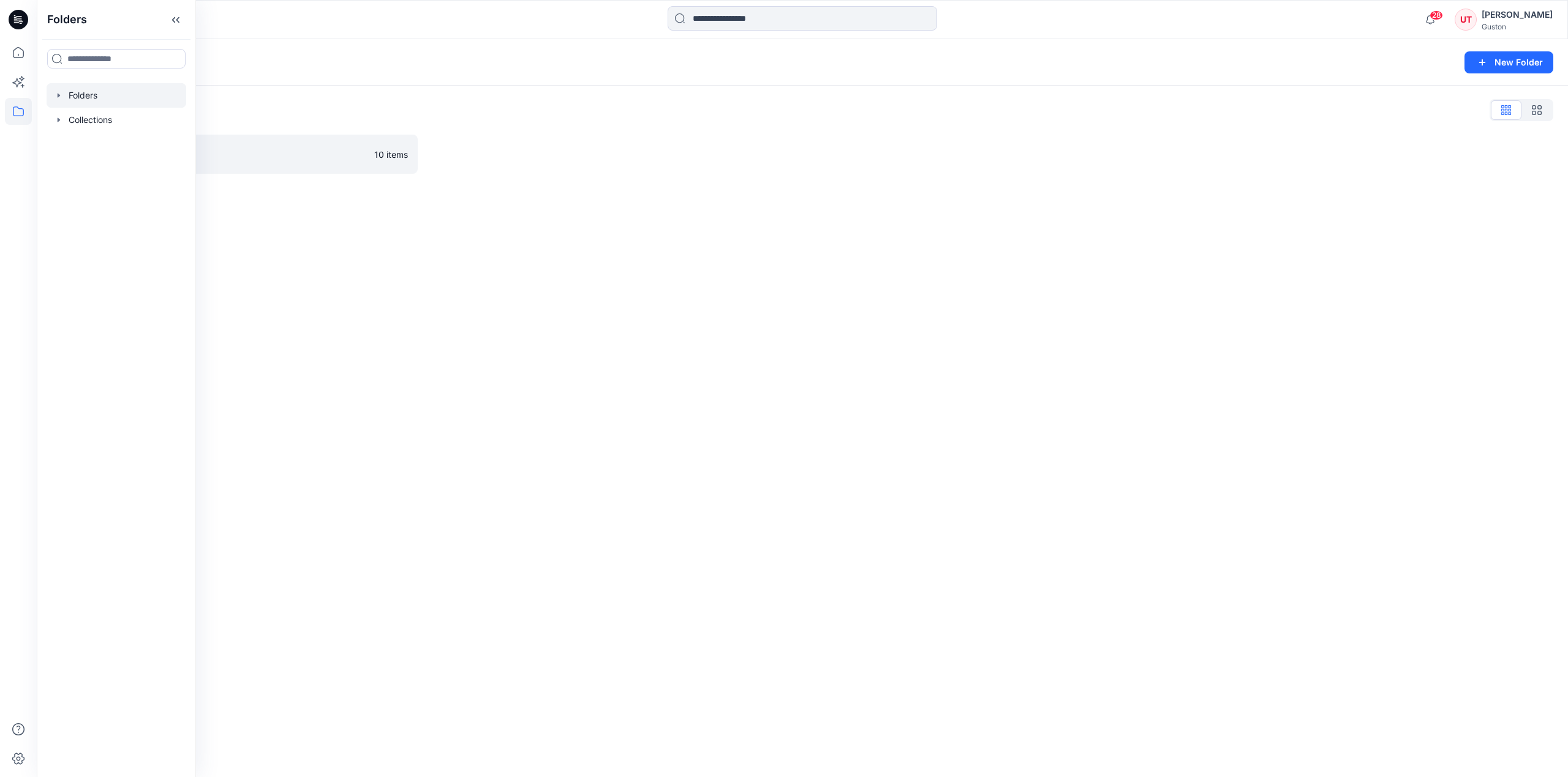
click at [309, 240] on div "Folders New Folder Folders List SL Training 2025 10 items" at bounding box center [801, 408] width 1531 height 738
click at [142, 160] on p "SL Training 2025" at bounding box center [223, 154] width 288 height 17
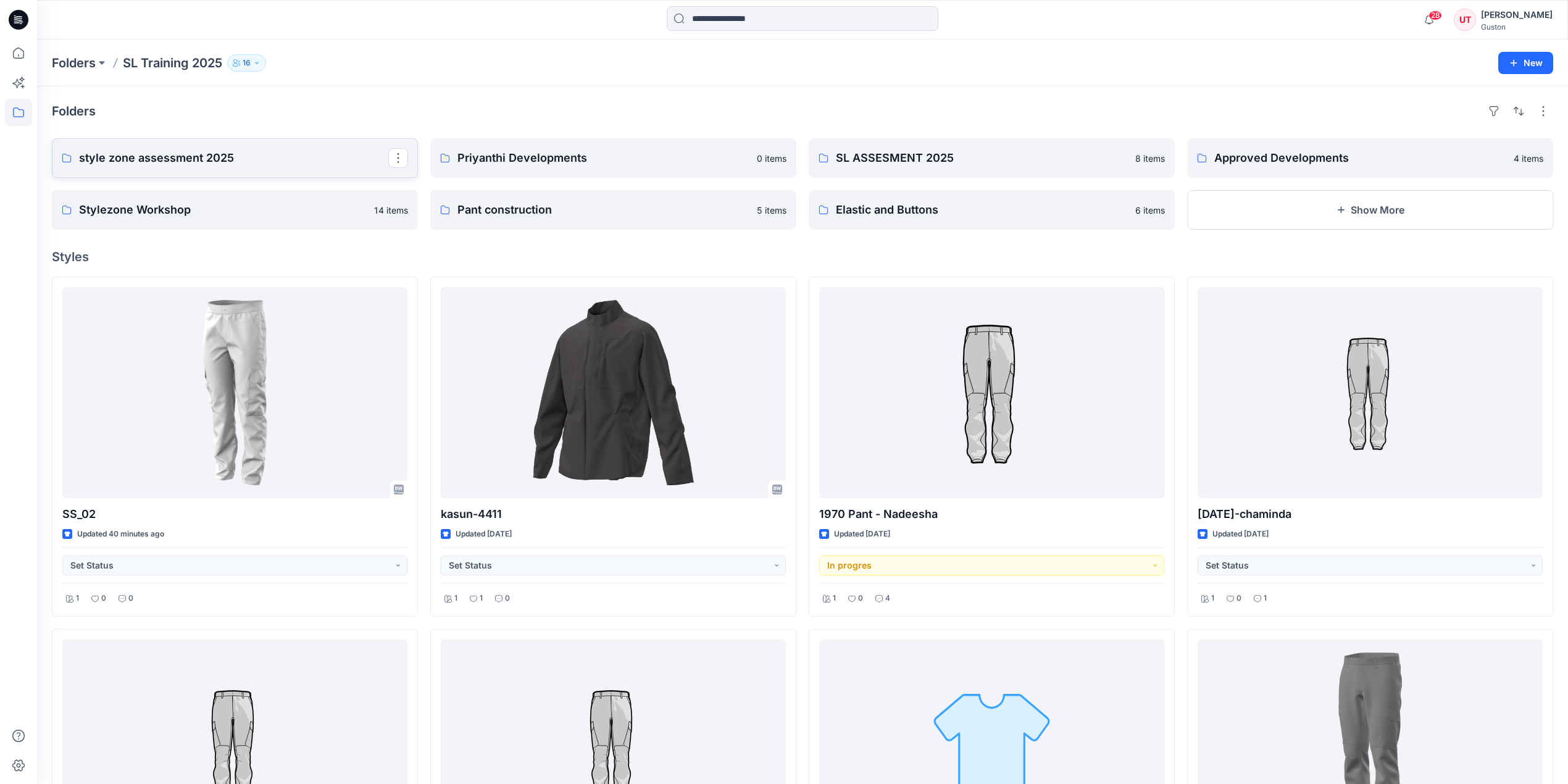
click at [198, 162] on p "style zone assessment 2025" at bounding box center [233, 157] width 310 height 17
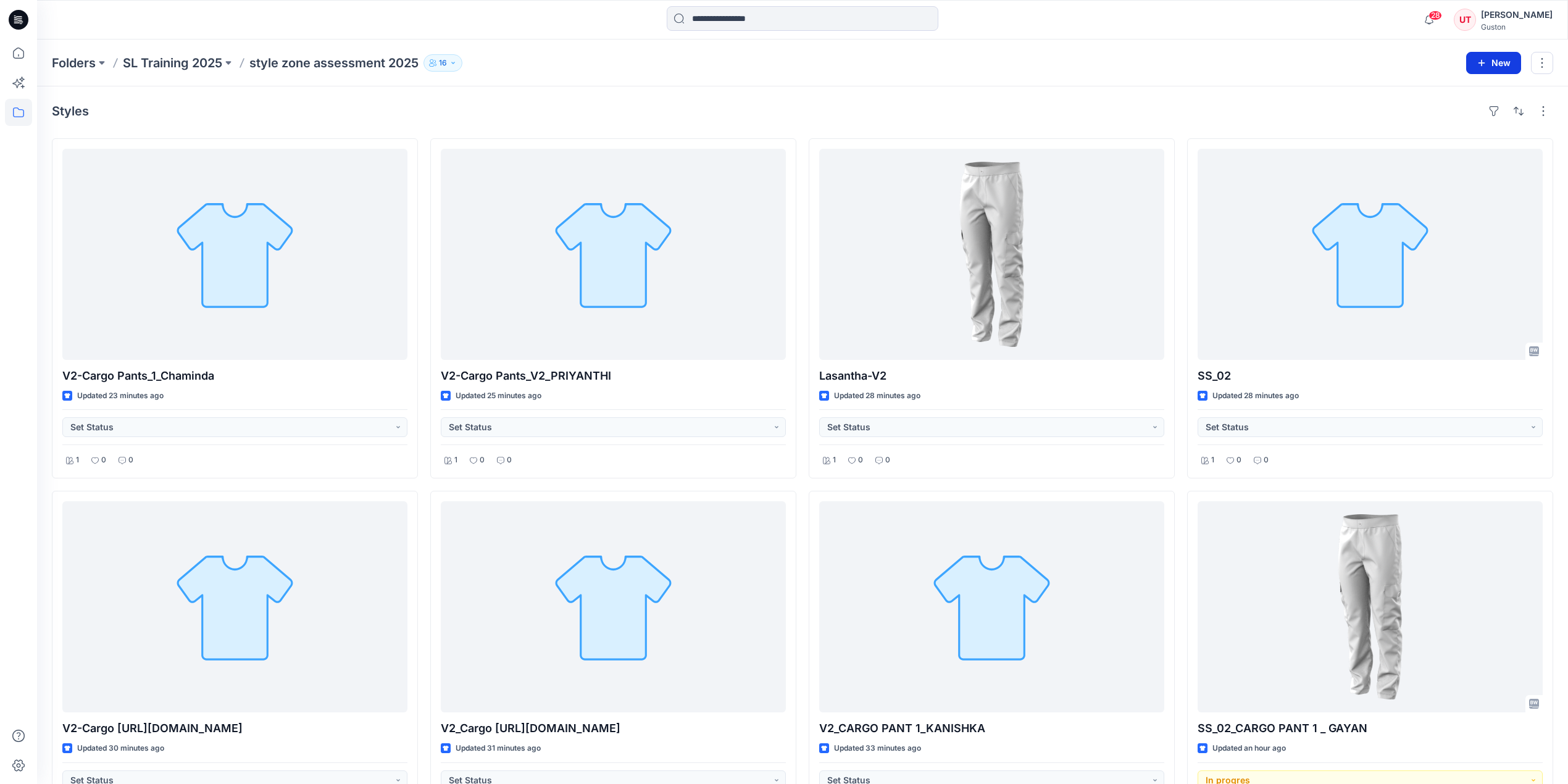
click at [1485, 65] on icon "button" at bounding box center [1481, 63] width 10 height 10
click at [1446, 95] on p "New Style" at bounding box center [1455, 93] width 41 height 15
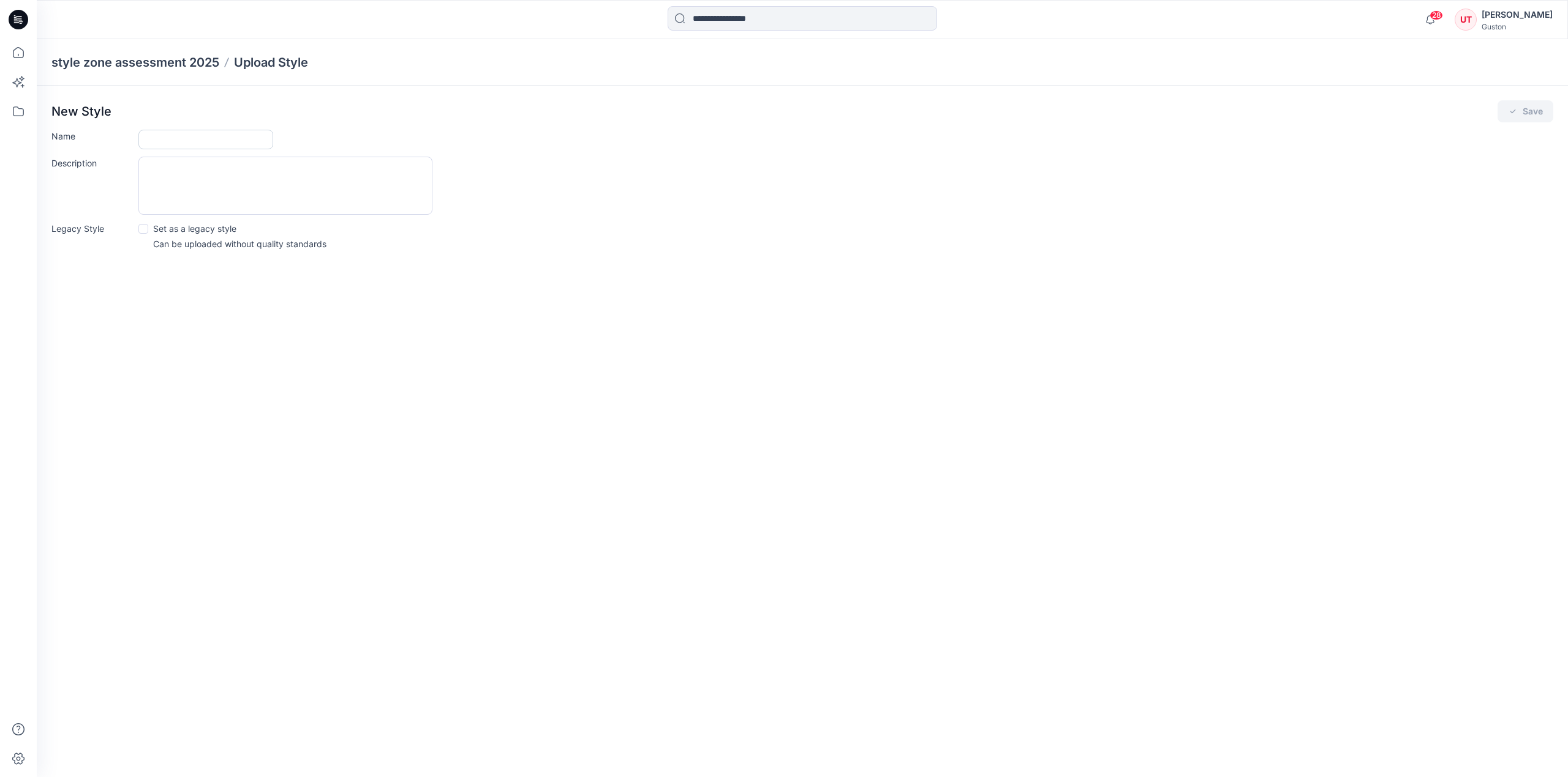
click at [182, 142] on input "Name" at bounding box center [205, 140] width 134 height 20
paste input "**********"
type input "**********"
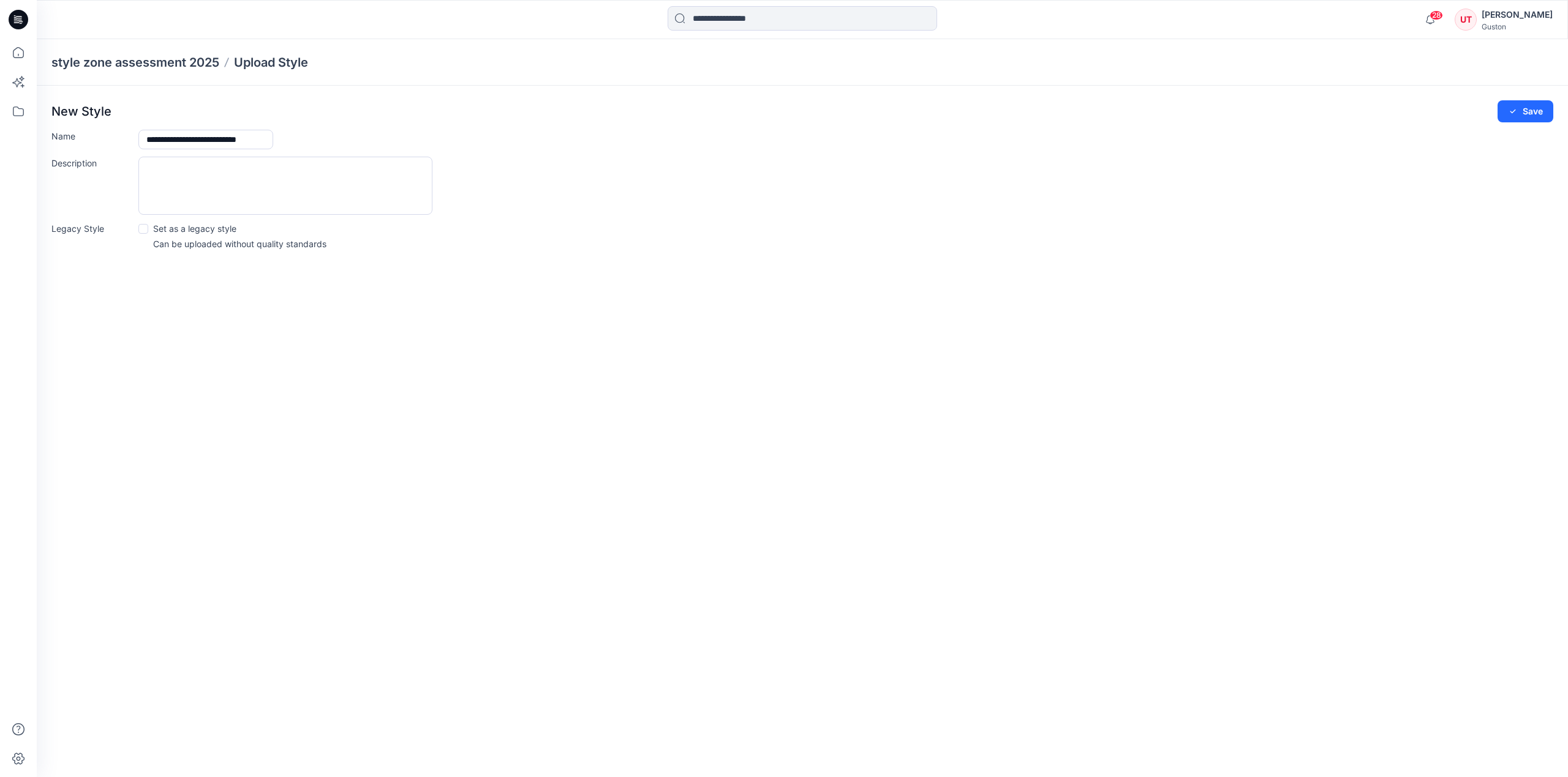
click at [138, 232] on span at bounding box center [142, 229] width 10 height 10
click at [1515, 111] on icon "submit" at bounding box center [1512, 111] width 10 height 10
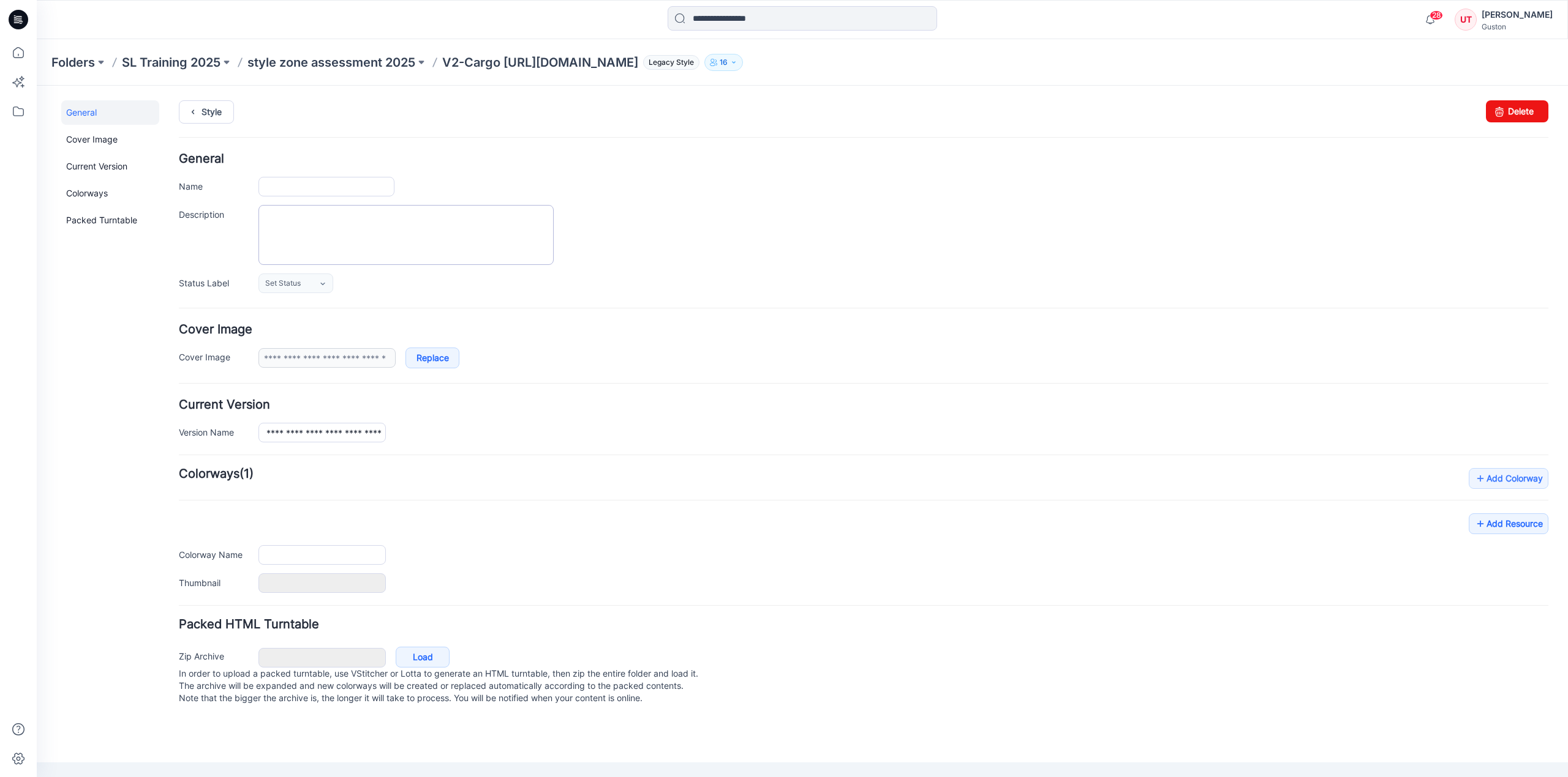
type input "**********"
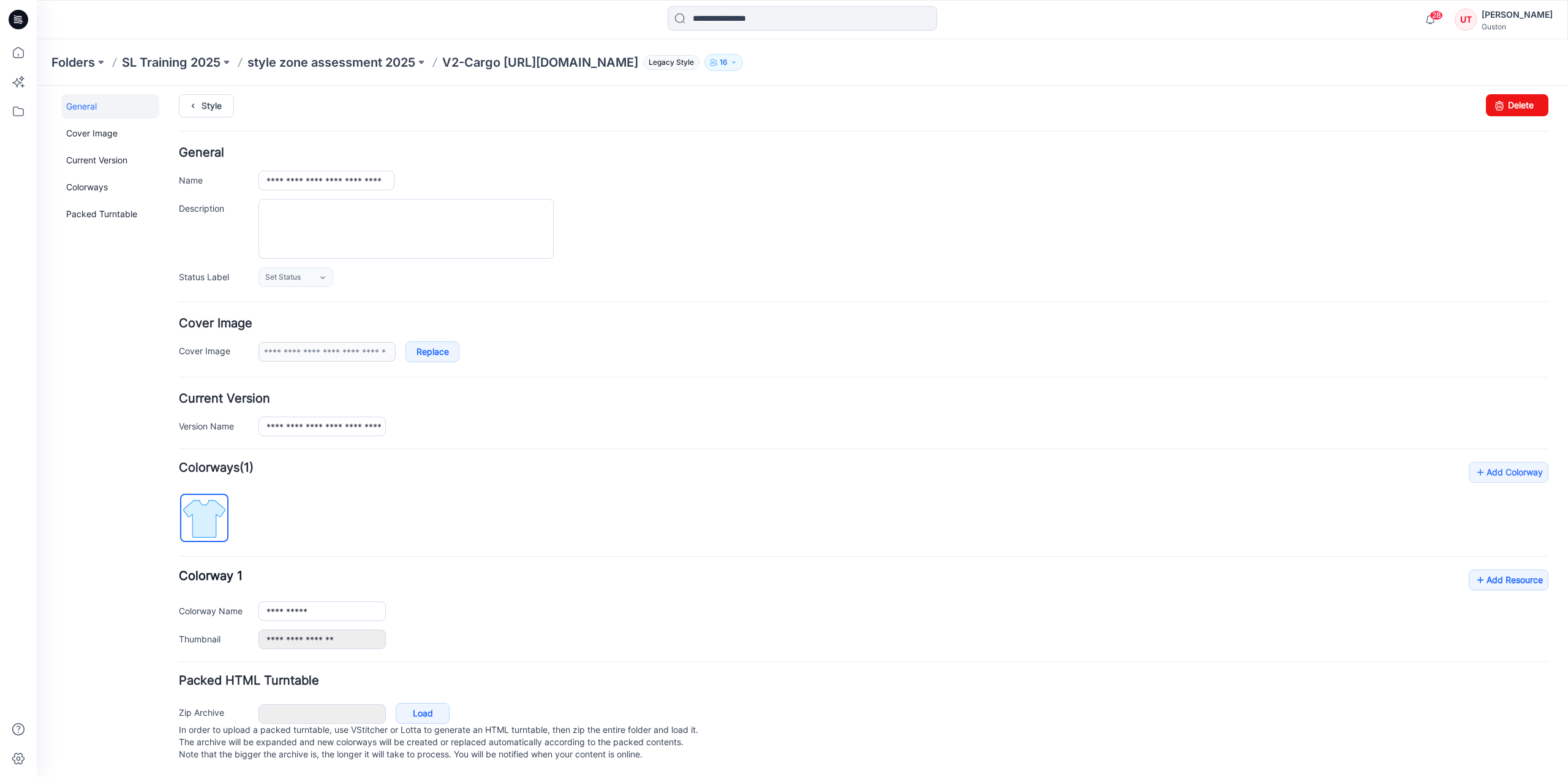
scroll to position [23, 0]
click at [1475, 571] on icon at bounding box center [1481, 580] width 12 height 20
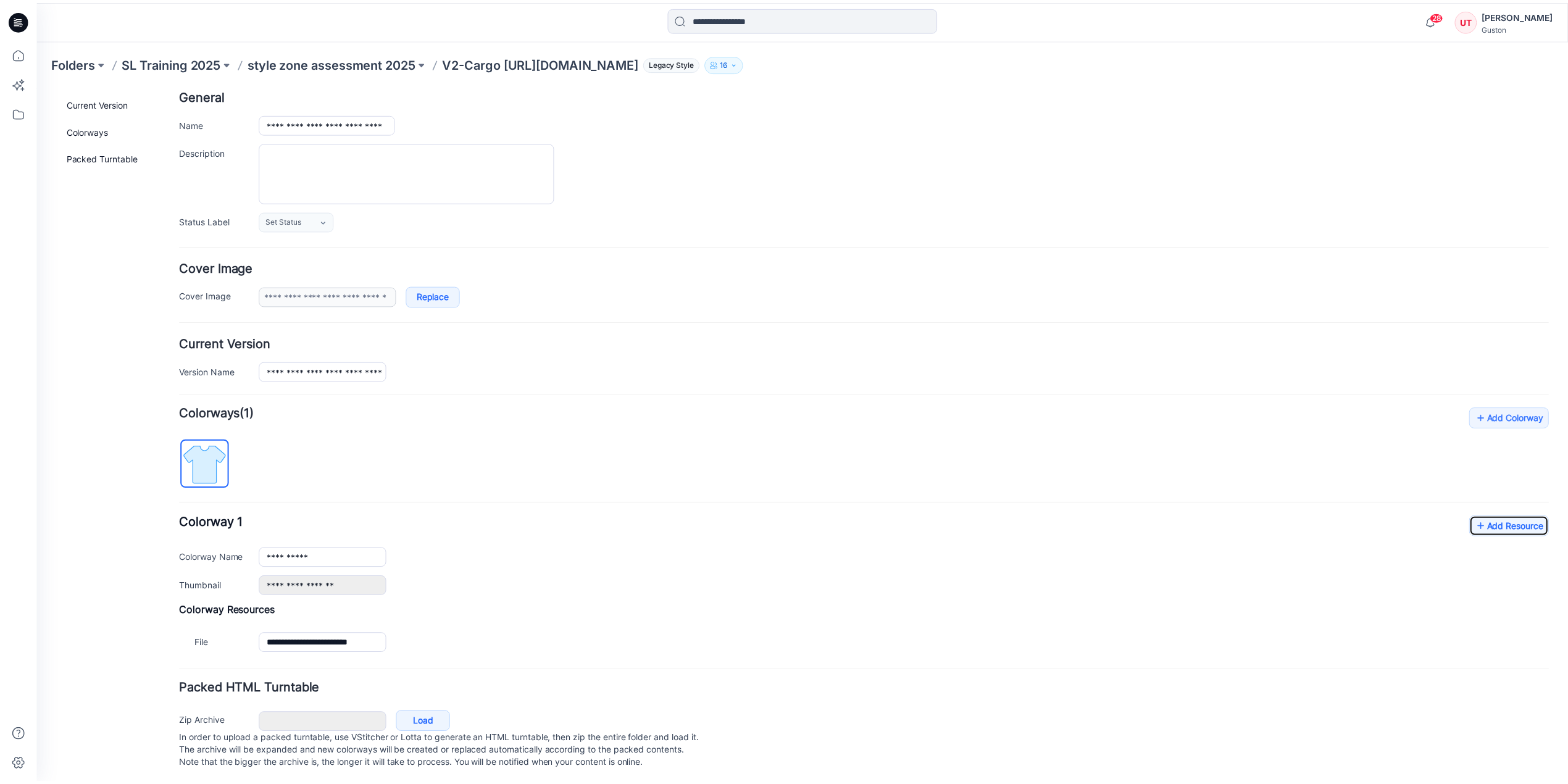
scroll to position [85, 0]
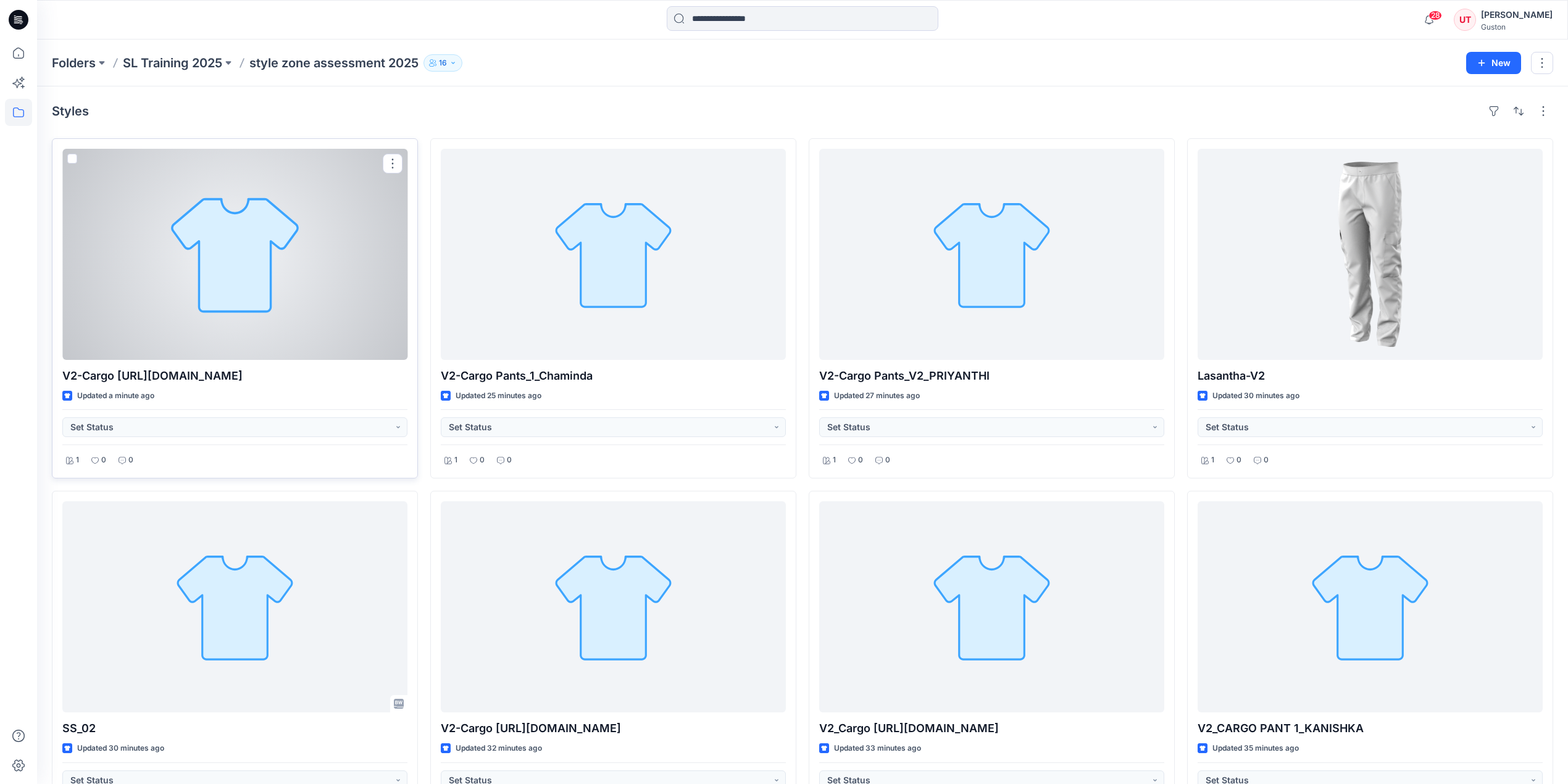
click at [328, 333] on div at bounding box center [234, 254] width 345 height 211
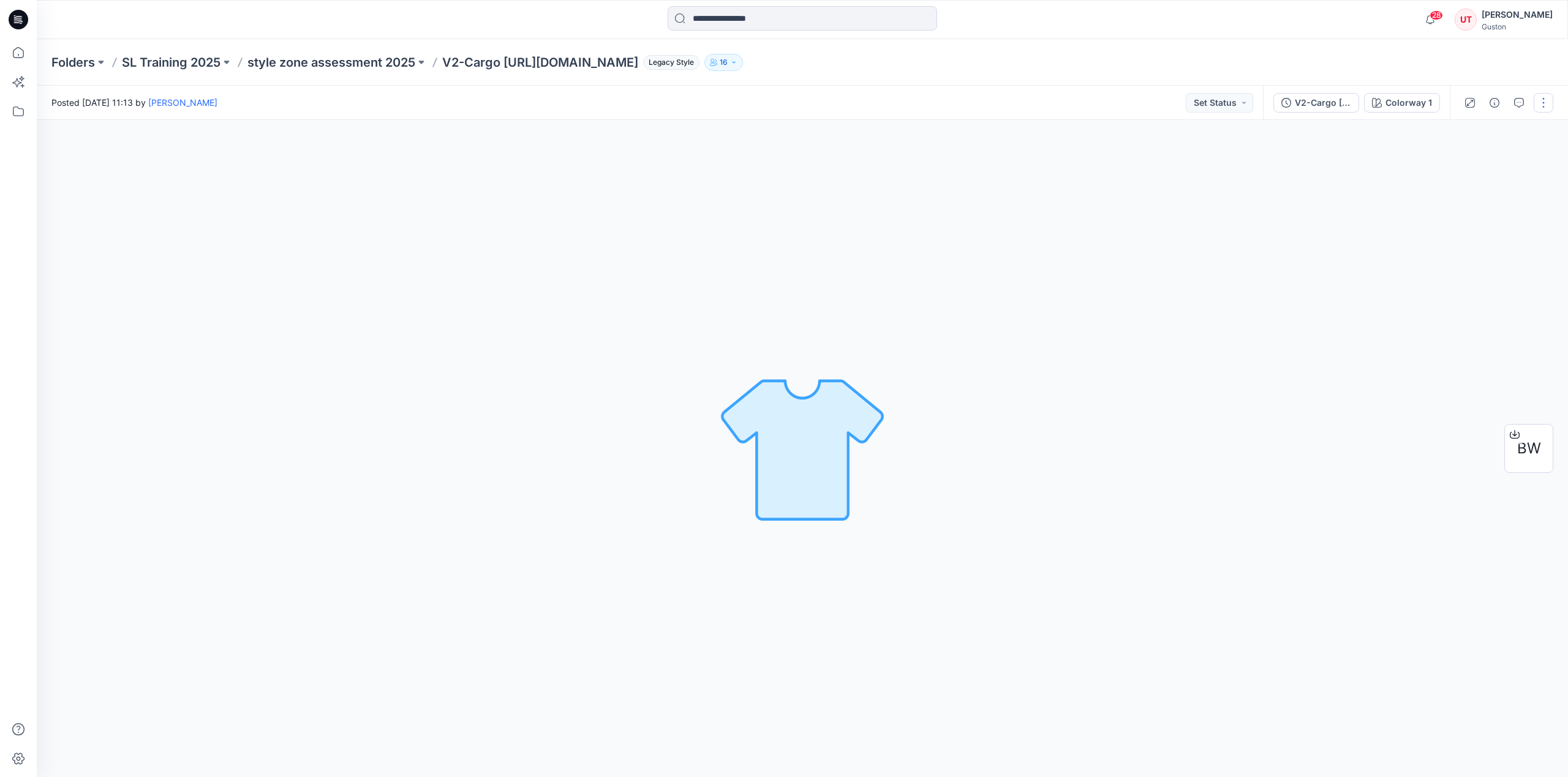
click at [1541, 99] on button "button" at bounding box center [1543, 103] width 20 height 20
click at [1492, 175] on p "Add to Collection" at bounding box center [1491, 176] width 69 height 12
click at [1336, 180] on p "Pants-Thakshi" at bounding box center [1350, 180] width 93 height 12
click at [1333, 98] on div "V2-Cargo Pants_1_THAKSHILA.bw" at bounding box center [1322, 102] width 56 height 13
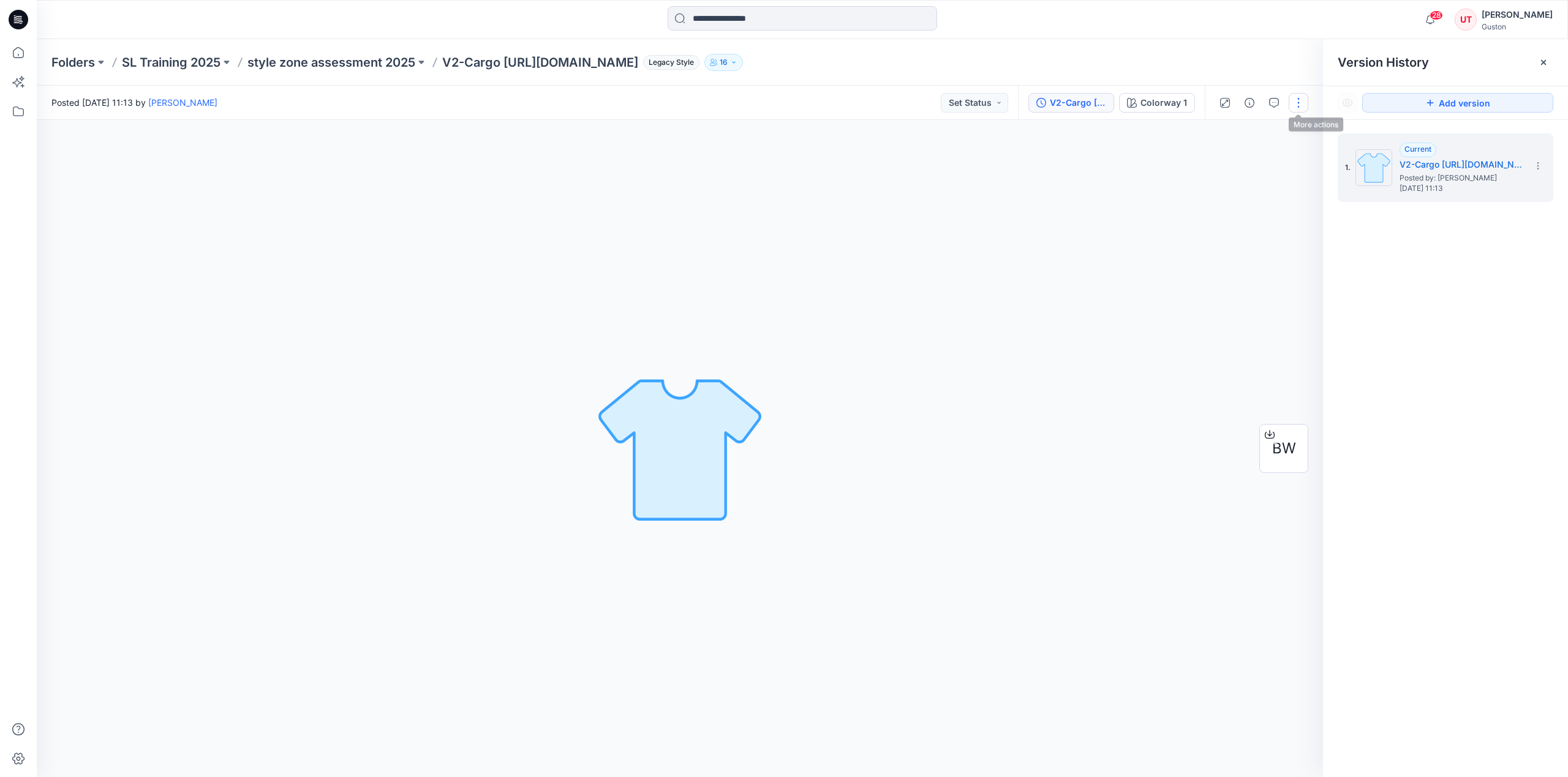
click at [1302, 101] on button "button" at bounding box center [1298, 103] width 20 height 20
click at [1270, 239] on button "View" at bounding box center [1247, 233] width 113 height 22
click at [1093, 287] on div "Colorway 1 Loading... Material Properties Loading..." at bounding box center [679, 449] width 1286 height 658
click at [1009, 101] on div "Posted Thursday, August 21, 2025 11:13 by Udayangani Thakshila Set Status" at bounding box center [527, 102] width 981 height 34
click at [1007, 101] on button "Set Status" at bounding box center [974, 103] width 68 height 20
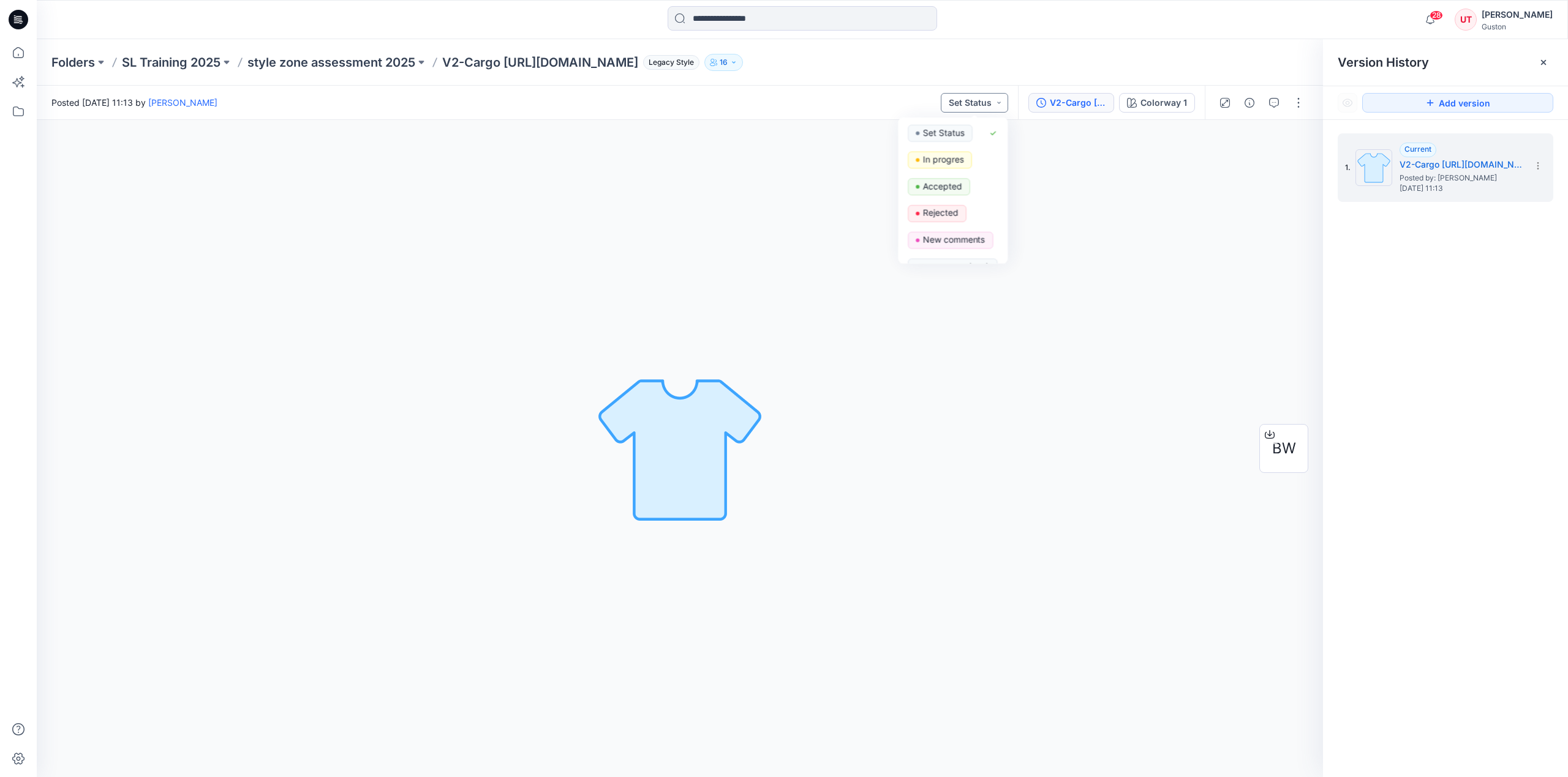
click at [997, 98] on button "Set Status" at bounding box center [974, 103] width 68 height 20
click at [1080, 251] on div "Colorway 1 Loading... Material Properties Loading..." at bounding box center [679, 449] width 1286 height 658
click at [1544, 160] on section at bounding box center [1537, 166] width 20 height 20
click at [1315, 228] on div "Colorway 1 Loading... Material Properties Loading..." at bounding box center [679, 449] width 1286 height 658
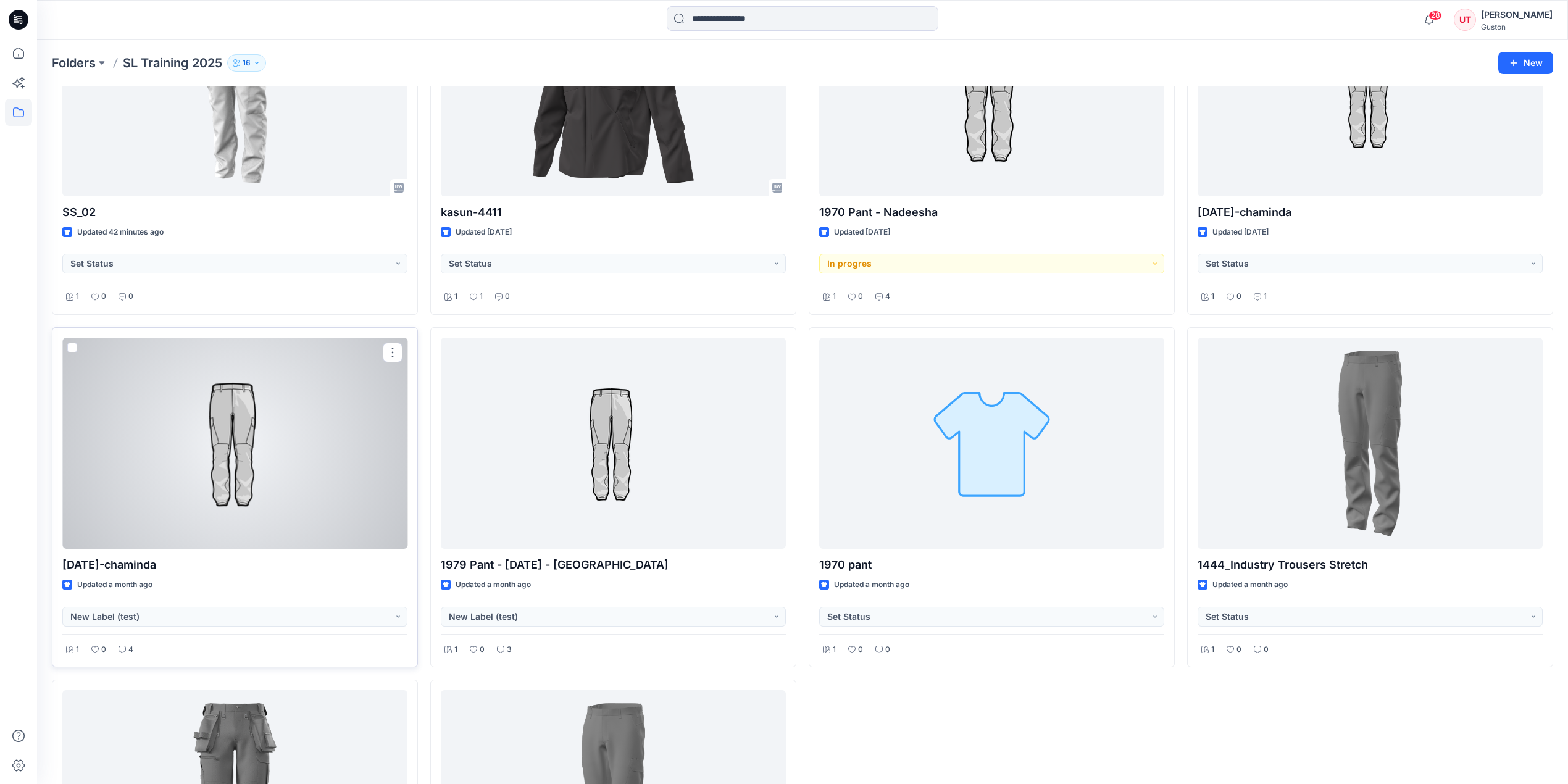
scroll to position [60, 0]
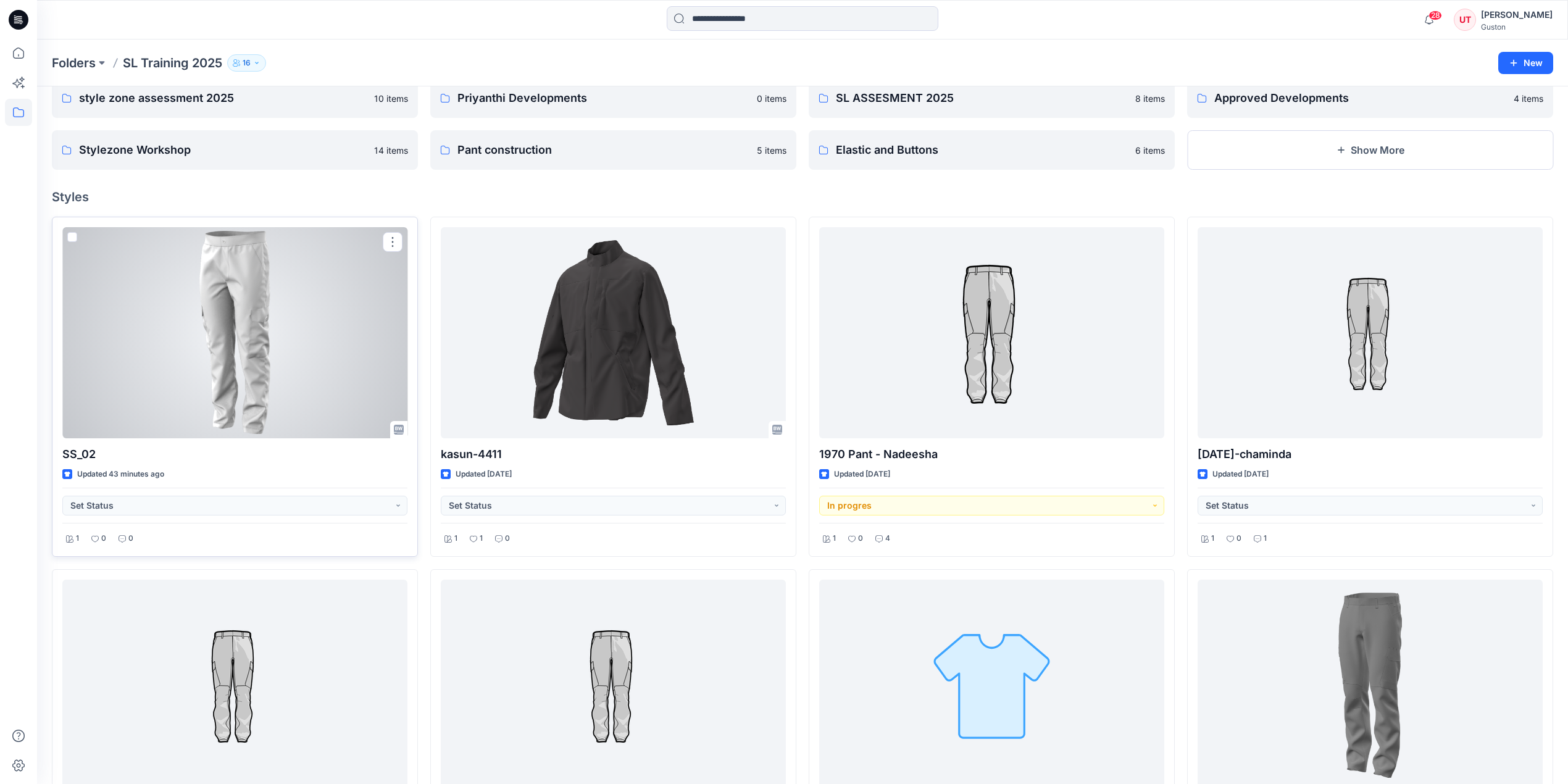
click at [267, 375] on div at bounding box center [234, 332] width 345 height 211
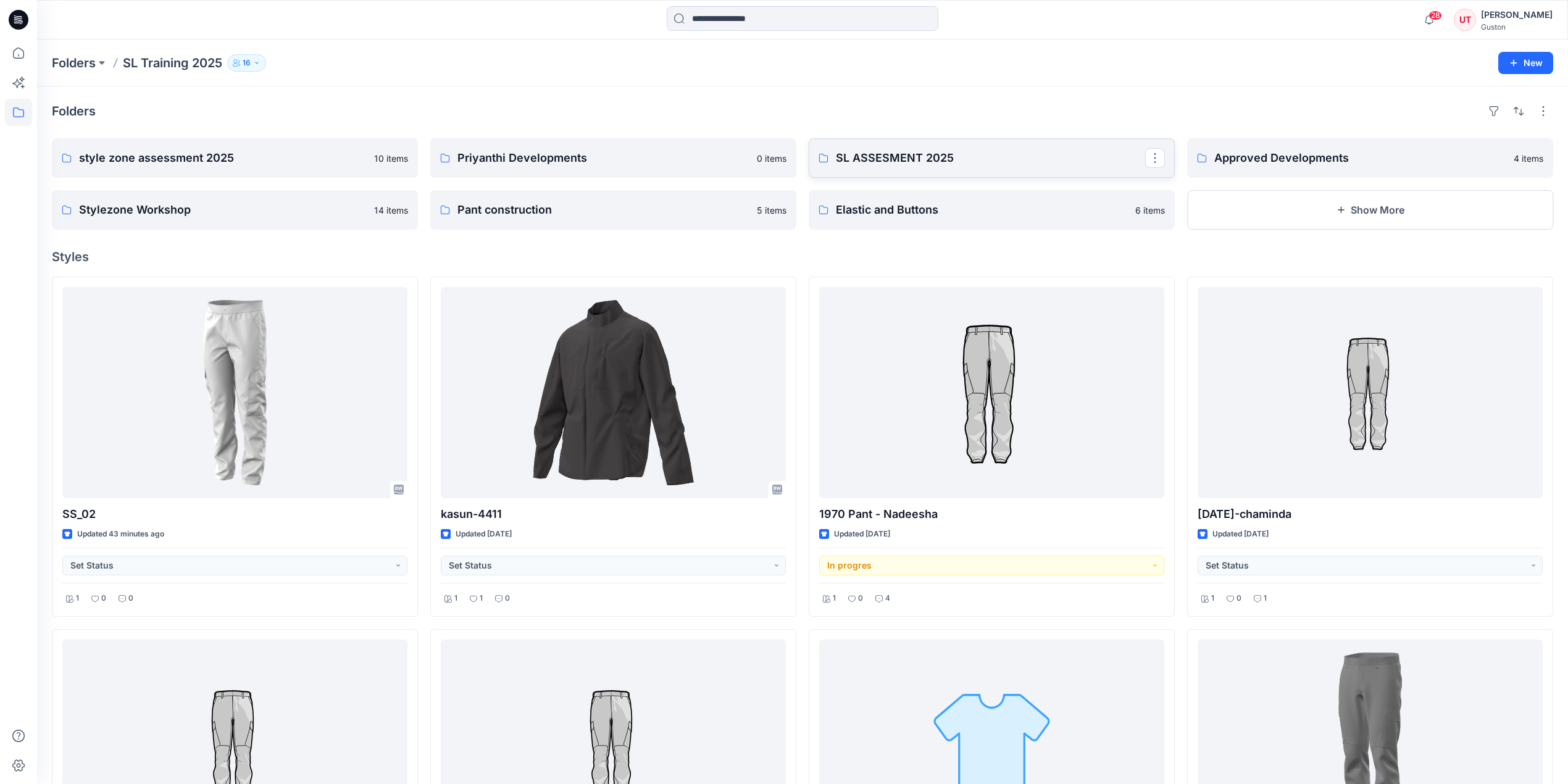
click at [910, 158] on p "SL ASSESMENT 2025" at bounding box center [990, 157] width 310 height 17
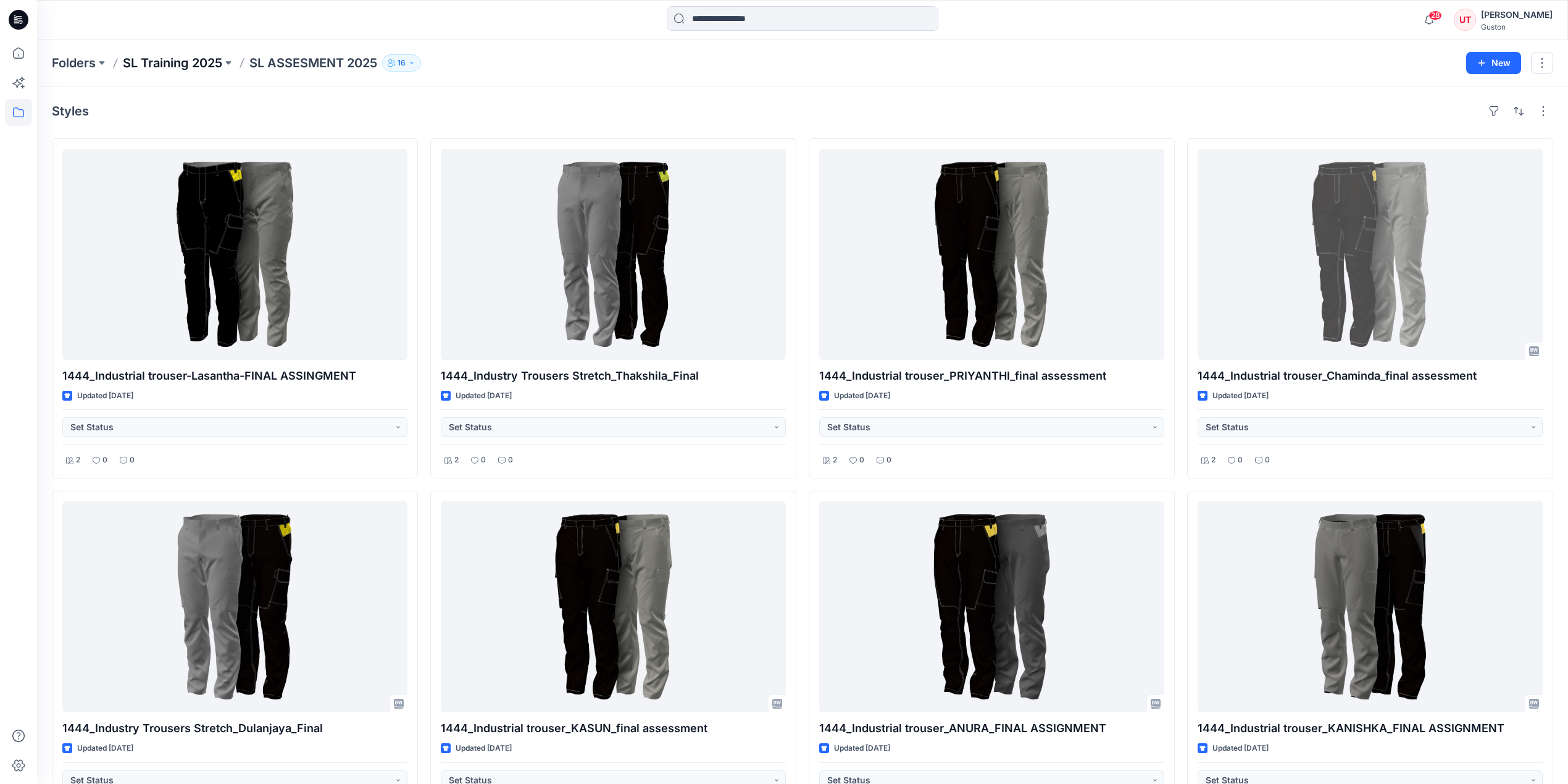
click at [175, 57] on p "SL Training 2025" at bounding box center [172, 63] width 100 height 17
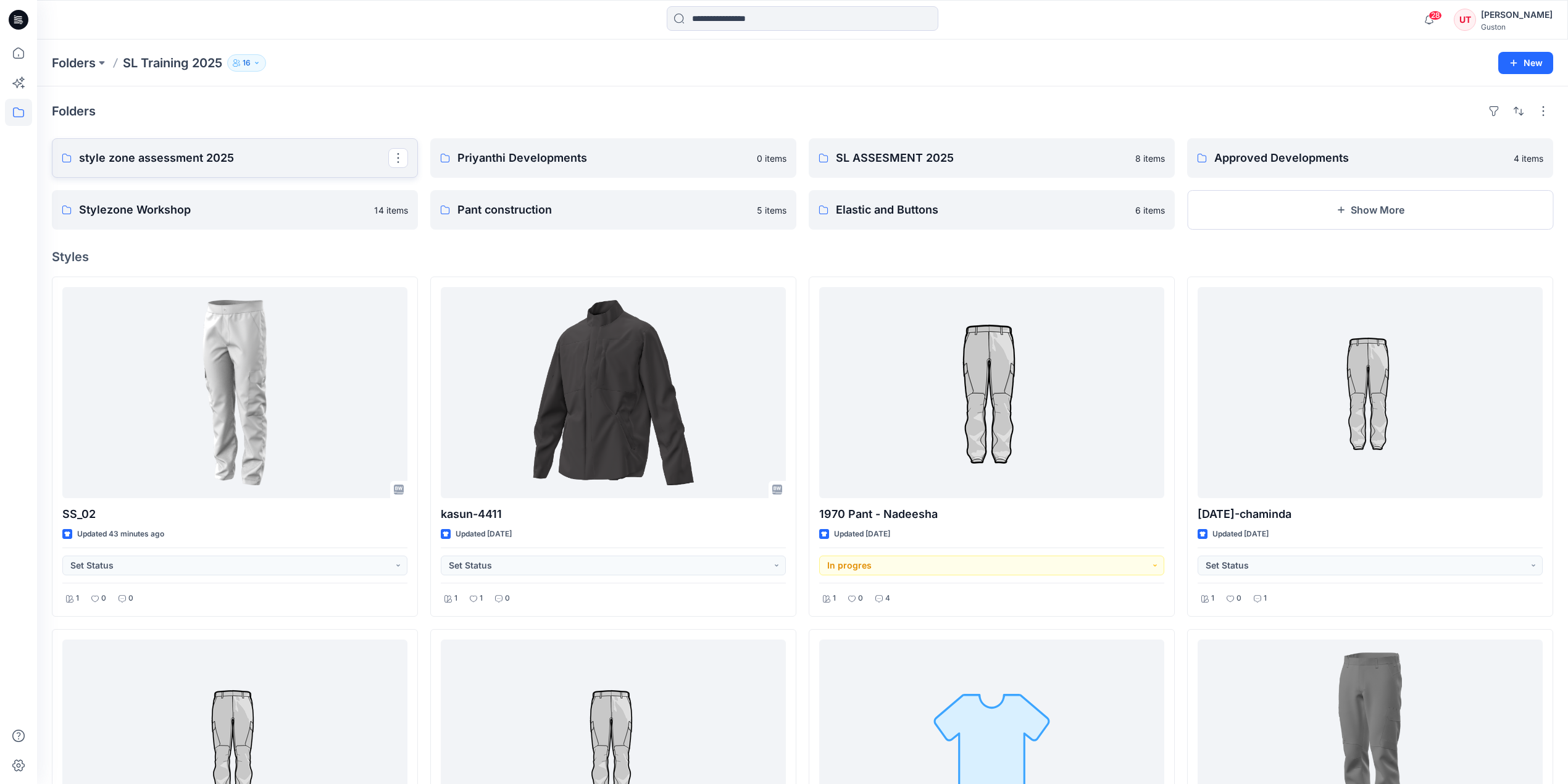
click at [191, 157] on p "style zone assessment 2025" at bounding box center [233, 157] width 310 height 17
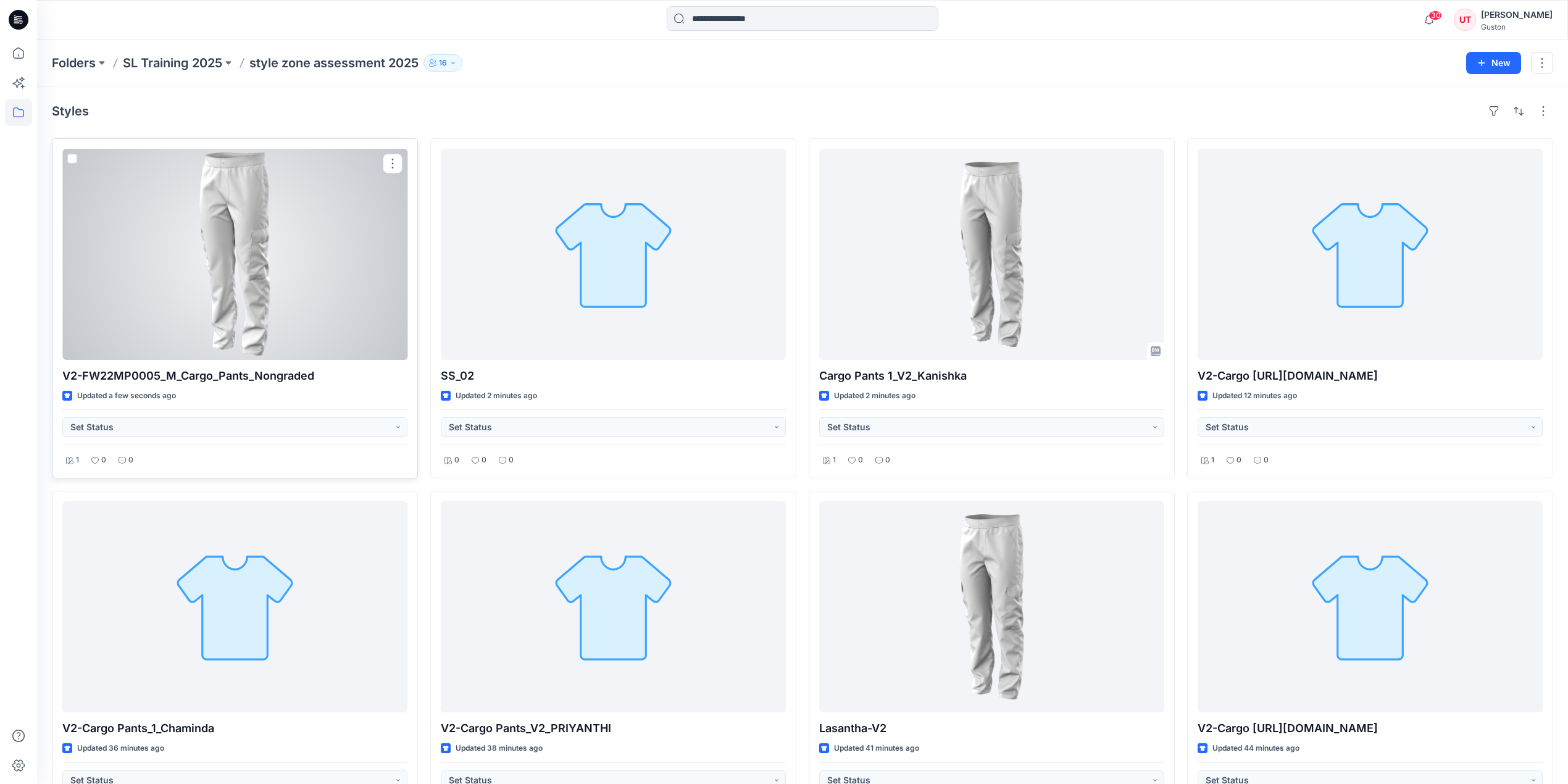
click at [335, 206] on div at bounding box center [234, 254] width 345 height 211
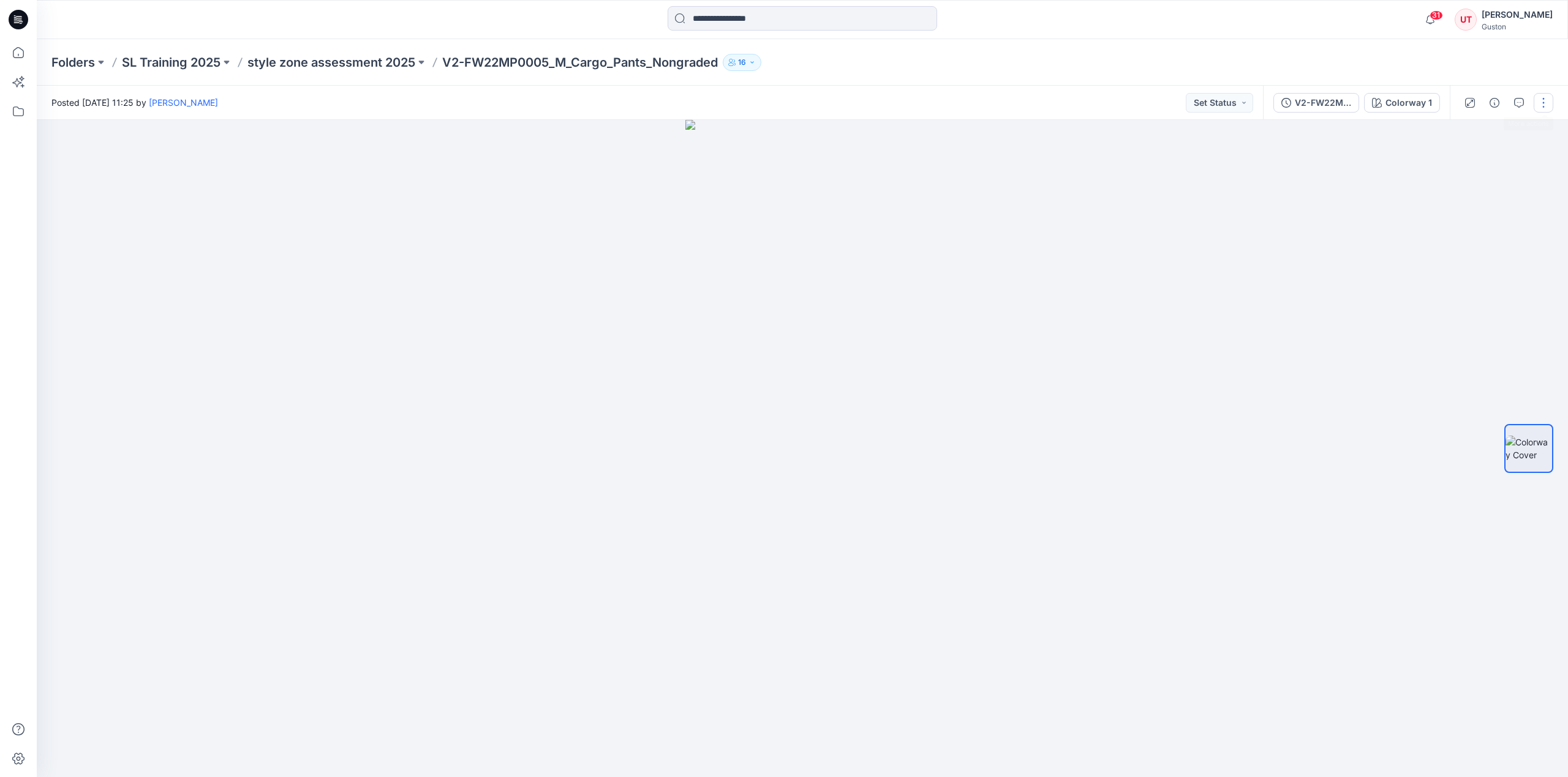
click at [1548, 101] on button "button" at bounding box center [1543, 103] width 20 height 20
click at [1482, 166] on button "Edit" at bounding box center [1491, 165] width 113 height 22
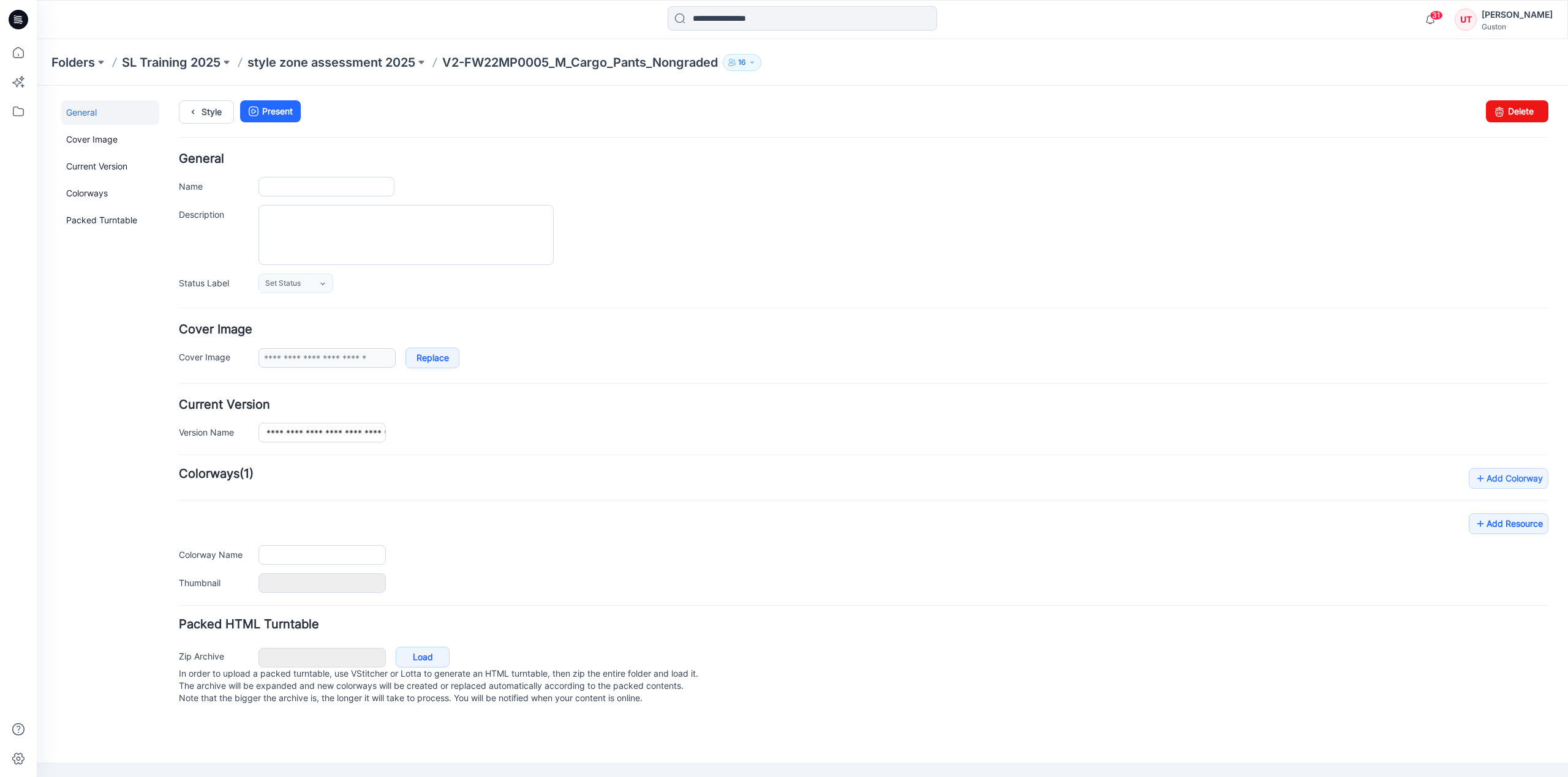
type input "**********"
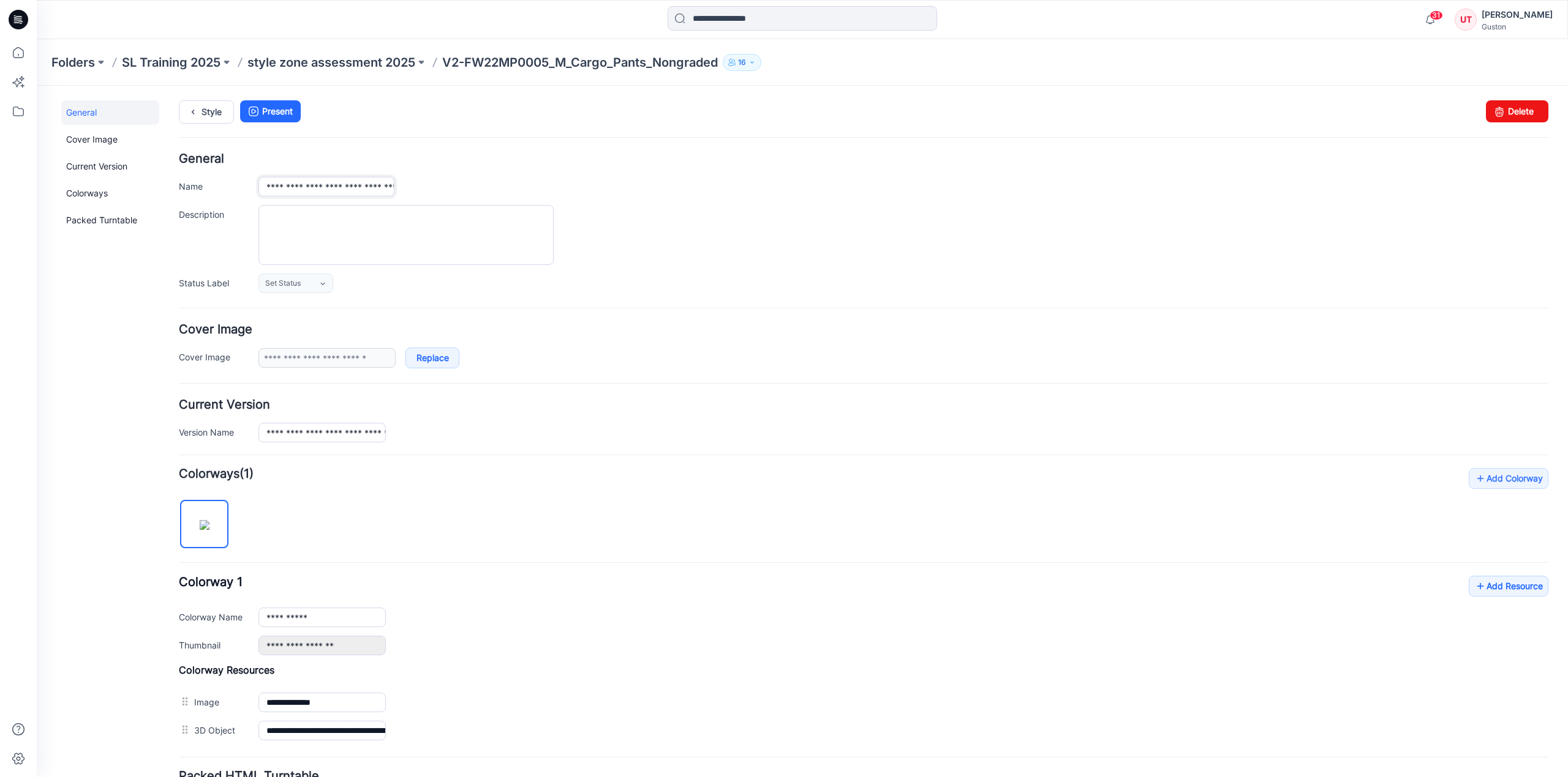
drag, startPoint x: 379, startPoint y: 187, endPoint x: 213, endPoint y: 182, distance: 166.1
click at [213, 182] on div "**********" at bounding box center [864, 187] width 1369 height 20
click at [272, 190] on input "**********" at bounding box center [326, 187] width 136 height 20
drag, startPoint x: 265, startPoint y: 186, endPoint x: 620, endPoint y: 224, distance: 357.0
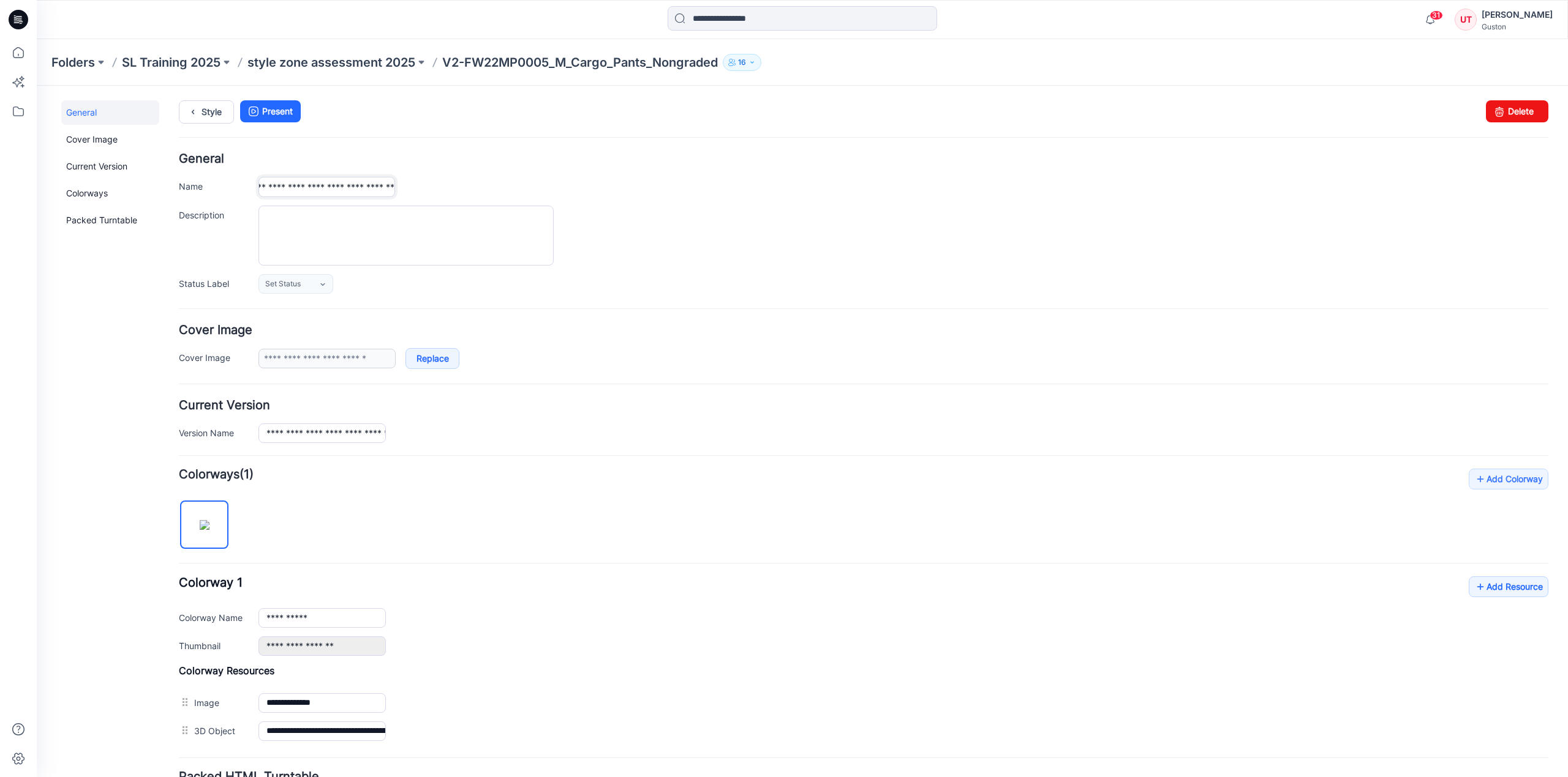
click at [620, 224] on div "**********" at bounding box center [864, 223] width 1369 height 141
click at [310, 187] on input "**********" at bounding box center [326, 187] width 136 height 20
click at [348, 182] on input "**********" at bounding box center [326, 187] width 136 height 20
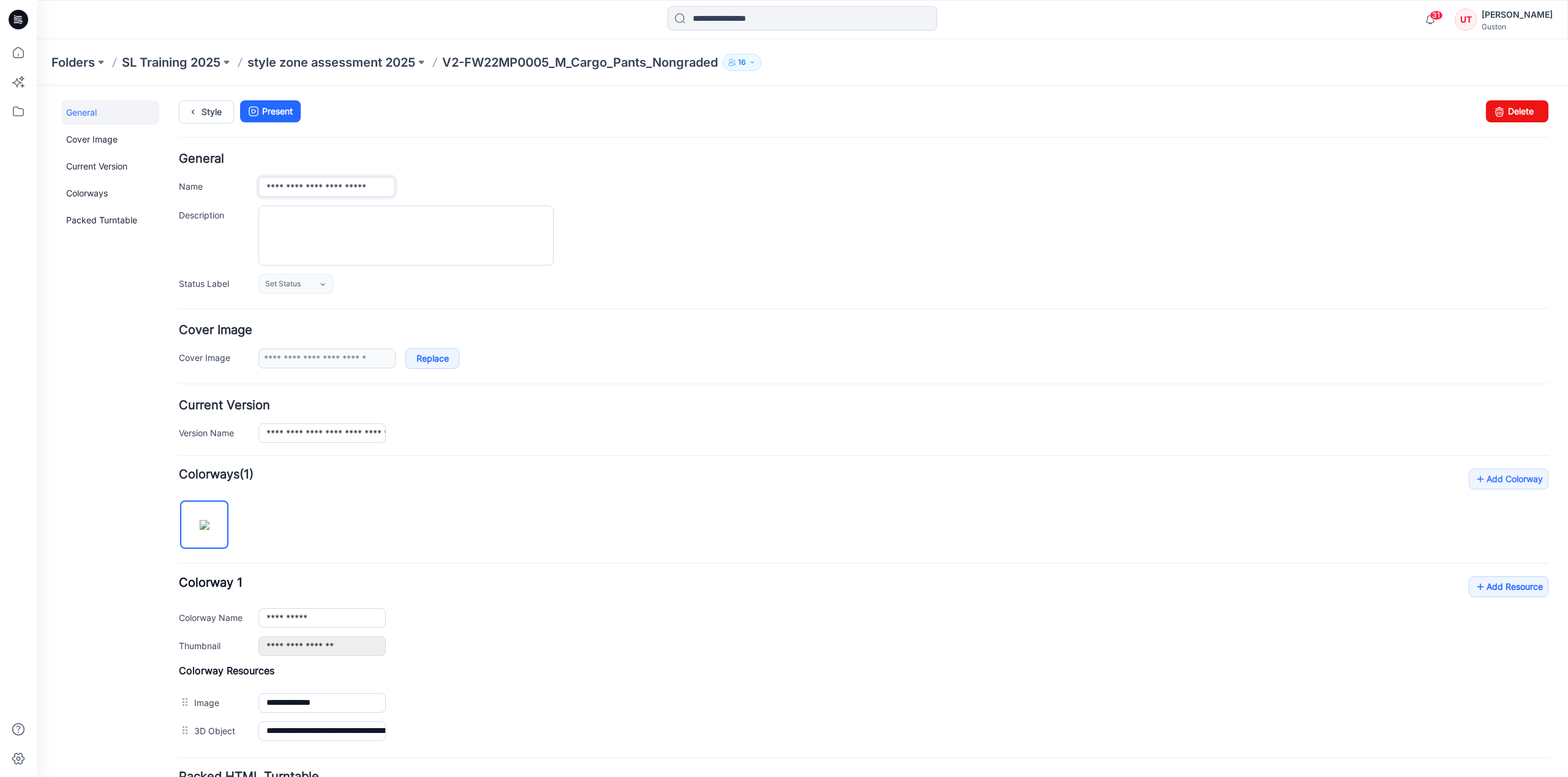
type input "**********"
click at [452, 174] on div "**********" at bounding box center [864, 223] width 1369 height 141
click at [212, 111] on link "Style" at bounding box center [207, 112] width 55 height 23
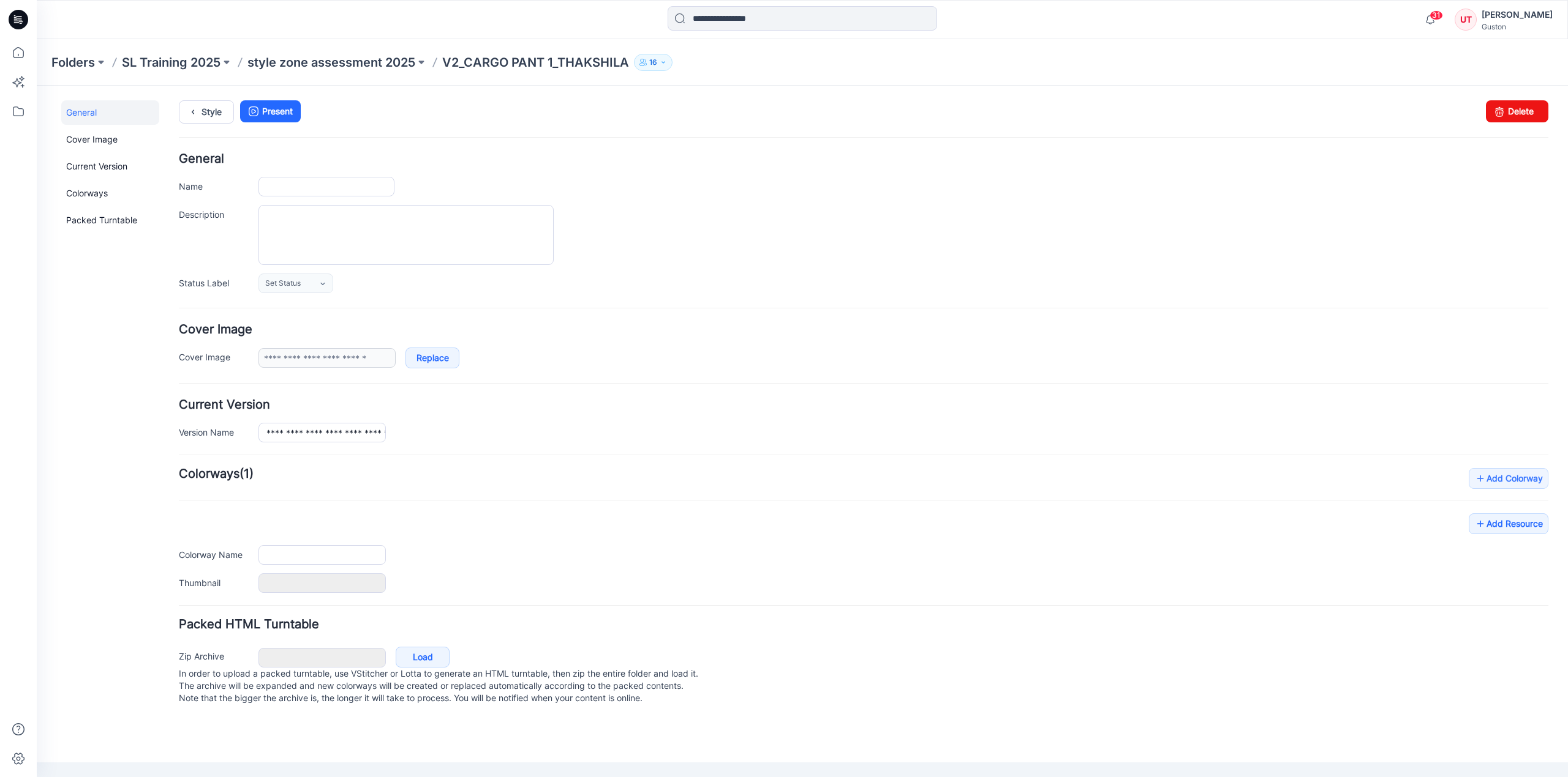
type input "**********"
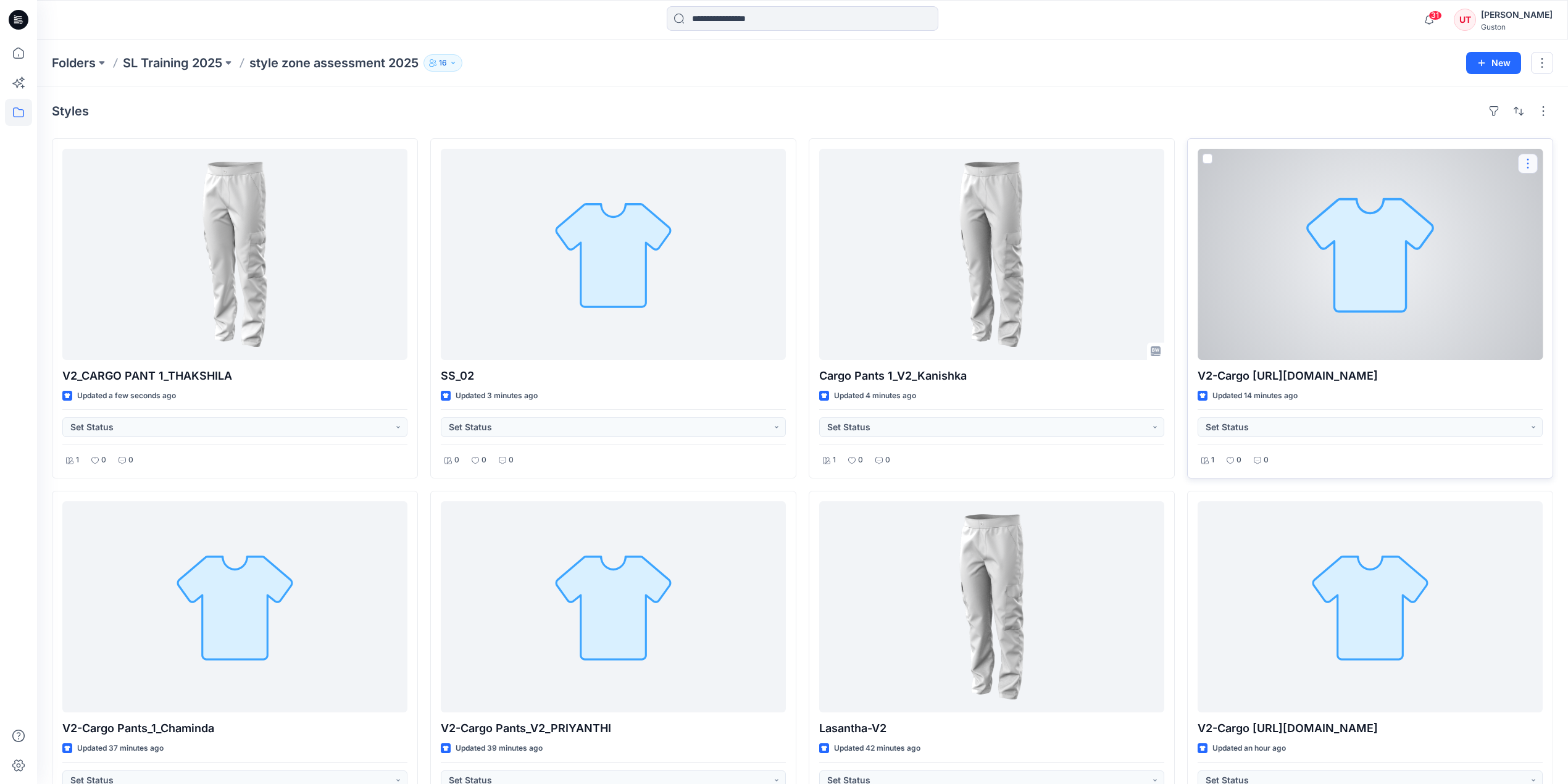
click at [1527, 168] on button "button" at bounding box center [1528, 163] width 20 height 20
